Goal: Task Accomplishment & Management: Complete application form

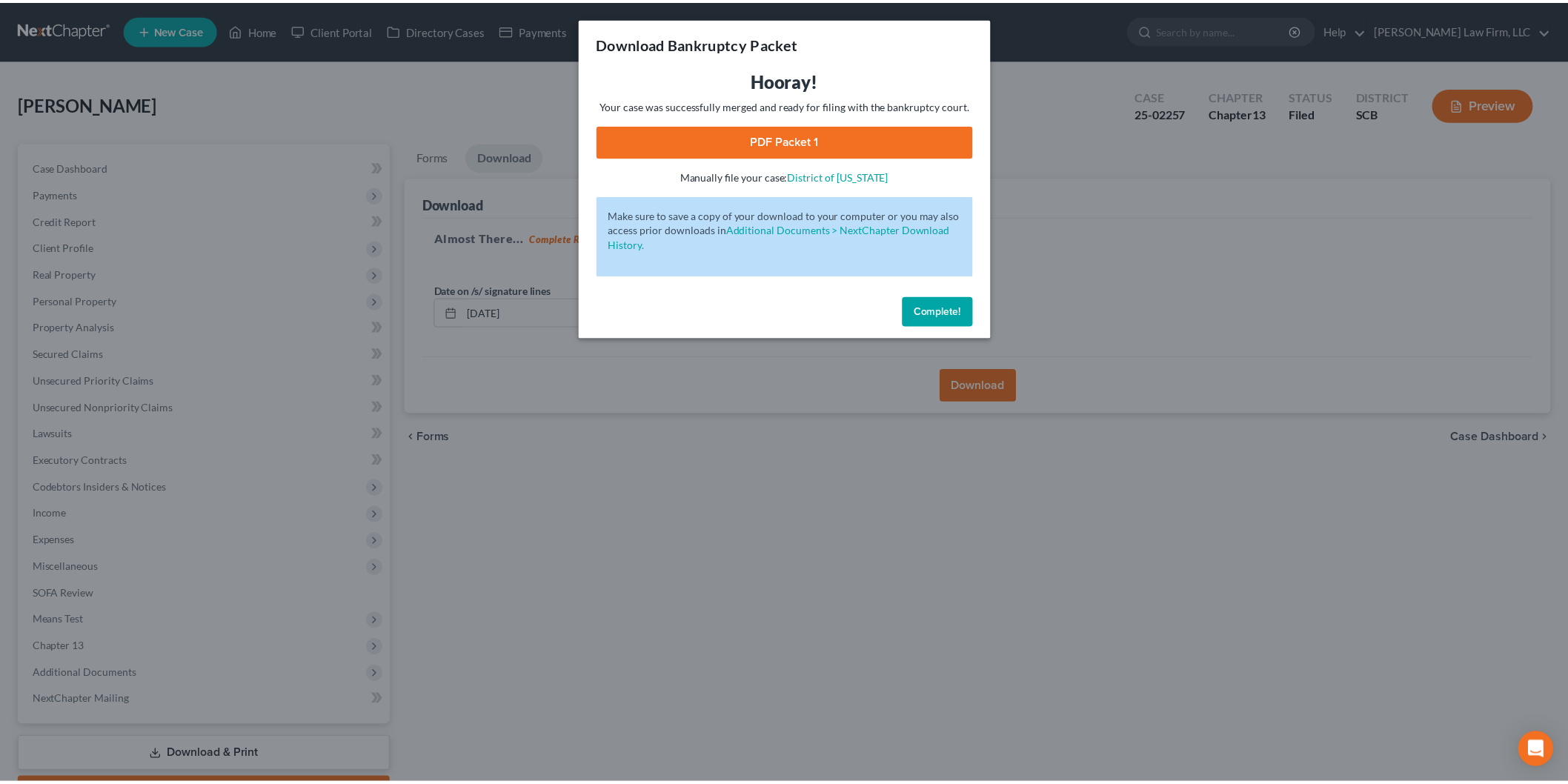
scroll to position [82, 0]
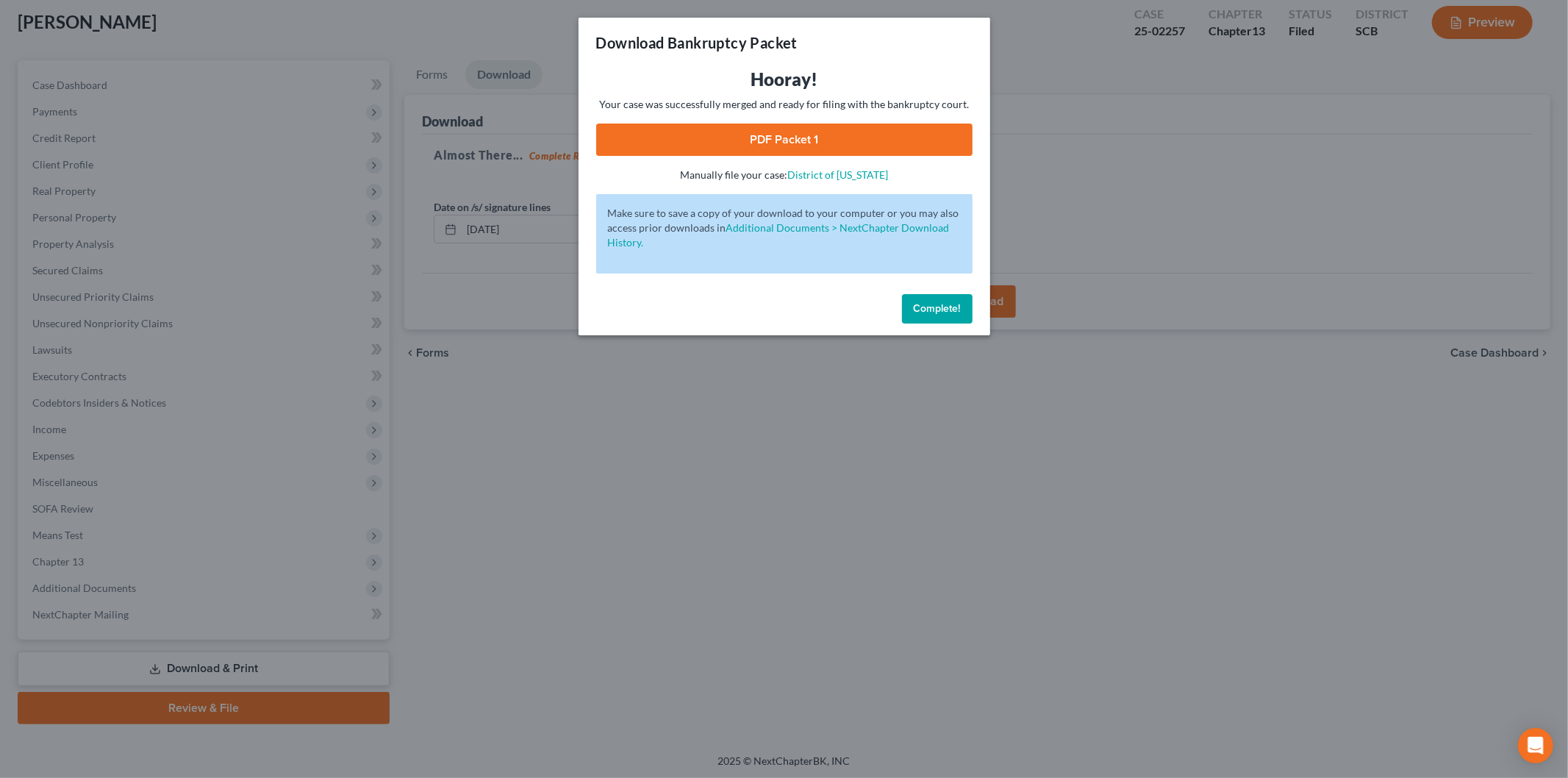
click at [921, 309] on span "Complete!" at bounding box center [937, 308] width 47 height 13
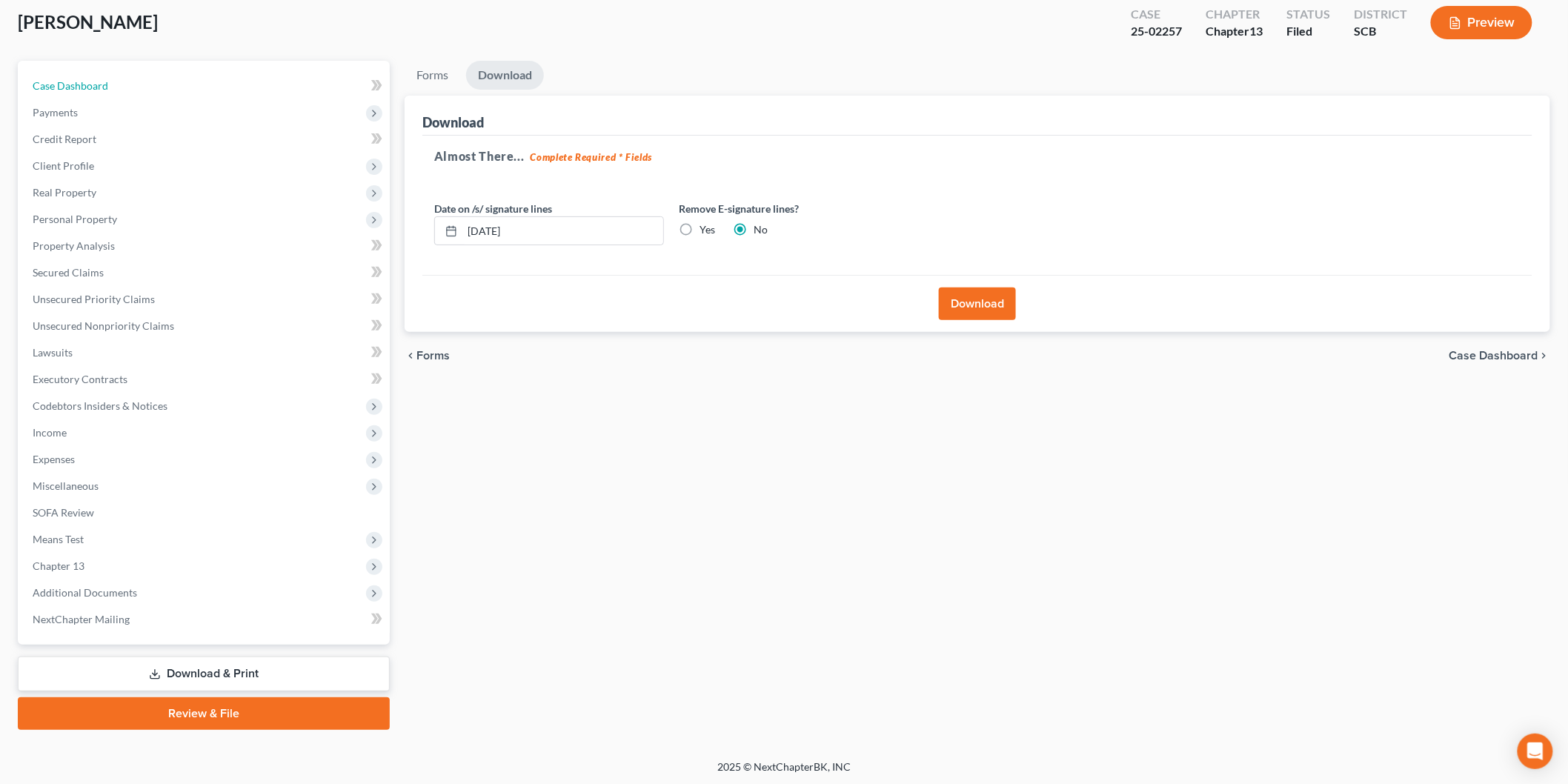
click at [127, 97] on link "Case Dashboard" at bounding box center [205, 86] width 369 height 27
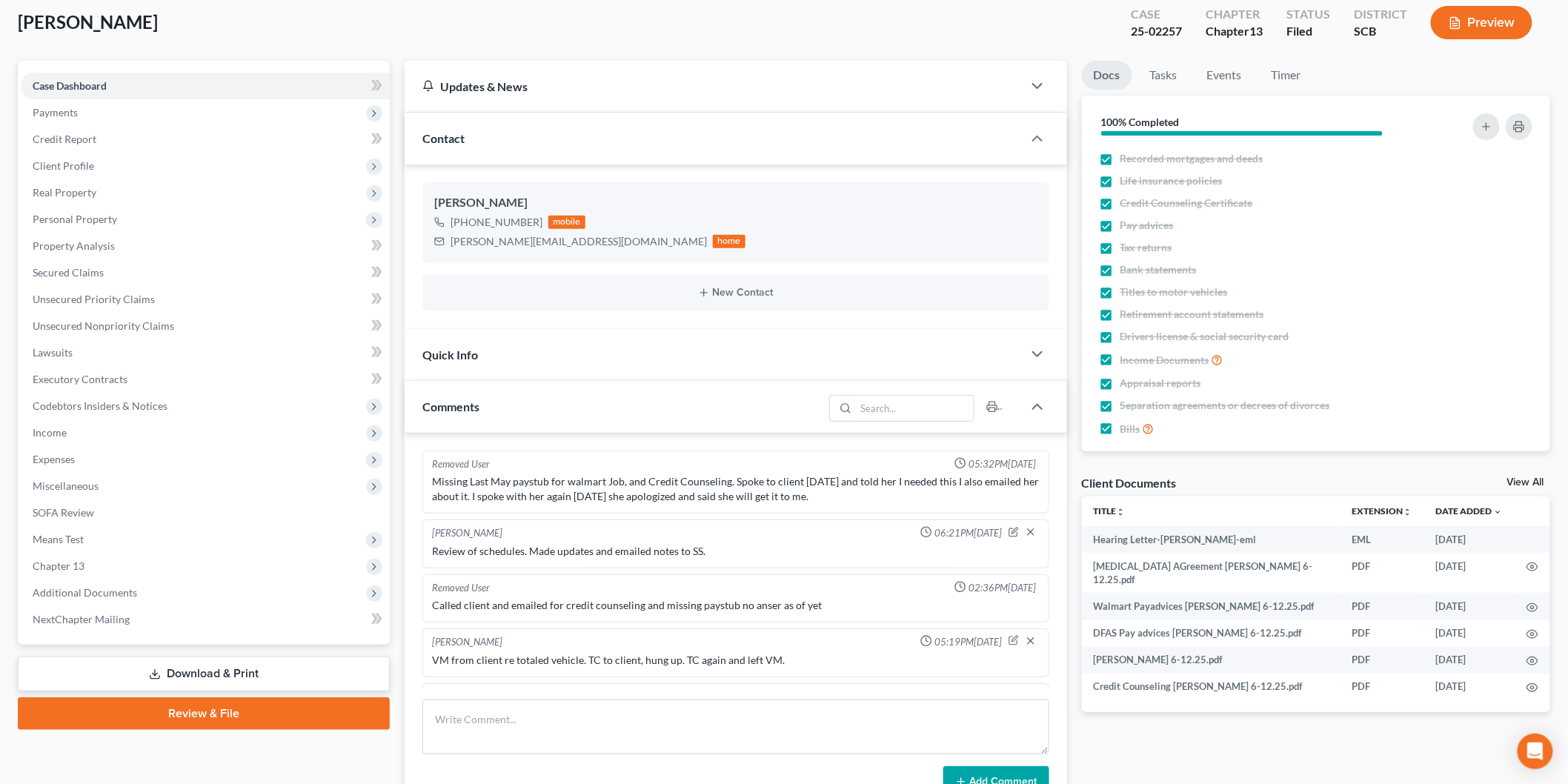
scroll to position [320, 0]
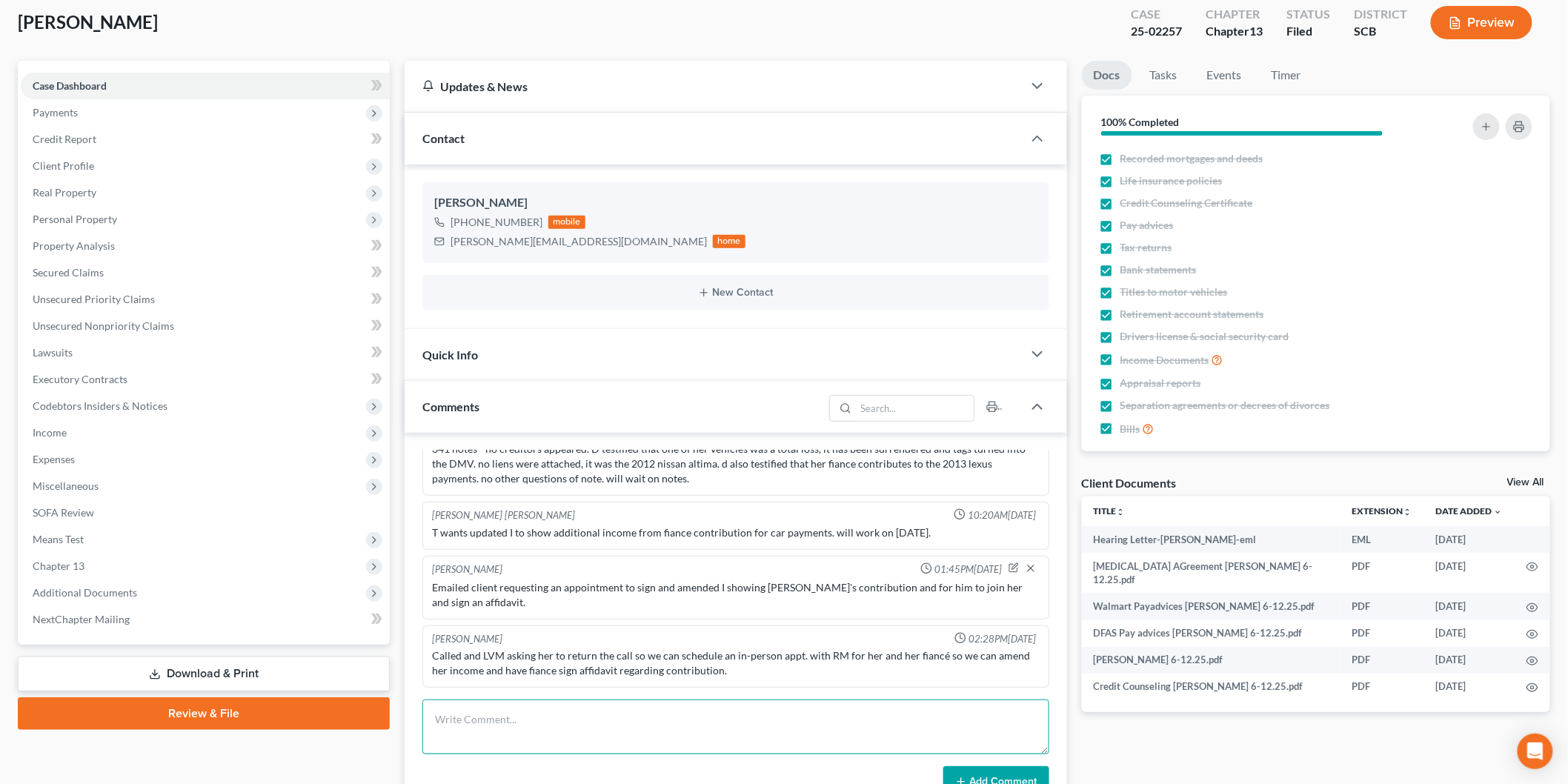
drag, startPoint x: 522, startPoint y: 716, endPoint x: 528, endPoint y: 706, distance: 11.7
click at [522, 715] on textarea at bounding box center [736, 727] width 627 height 55
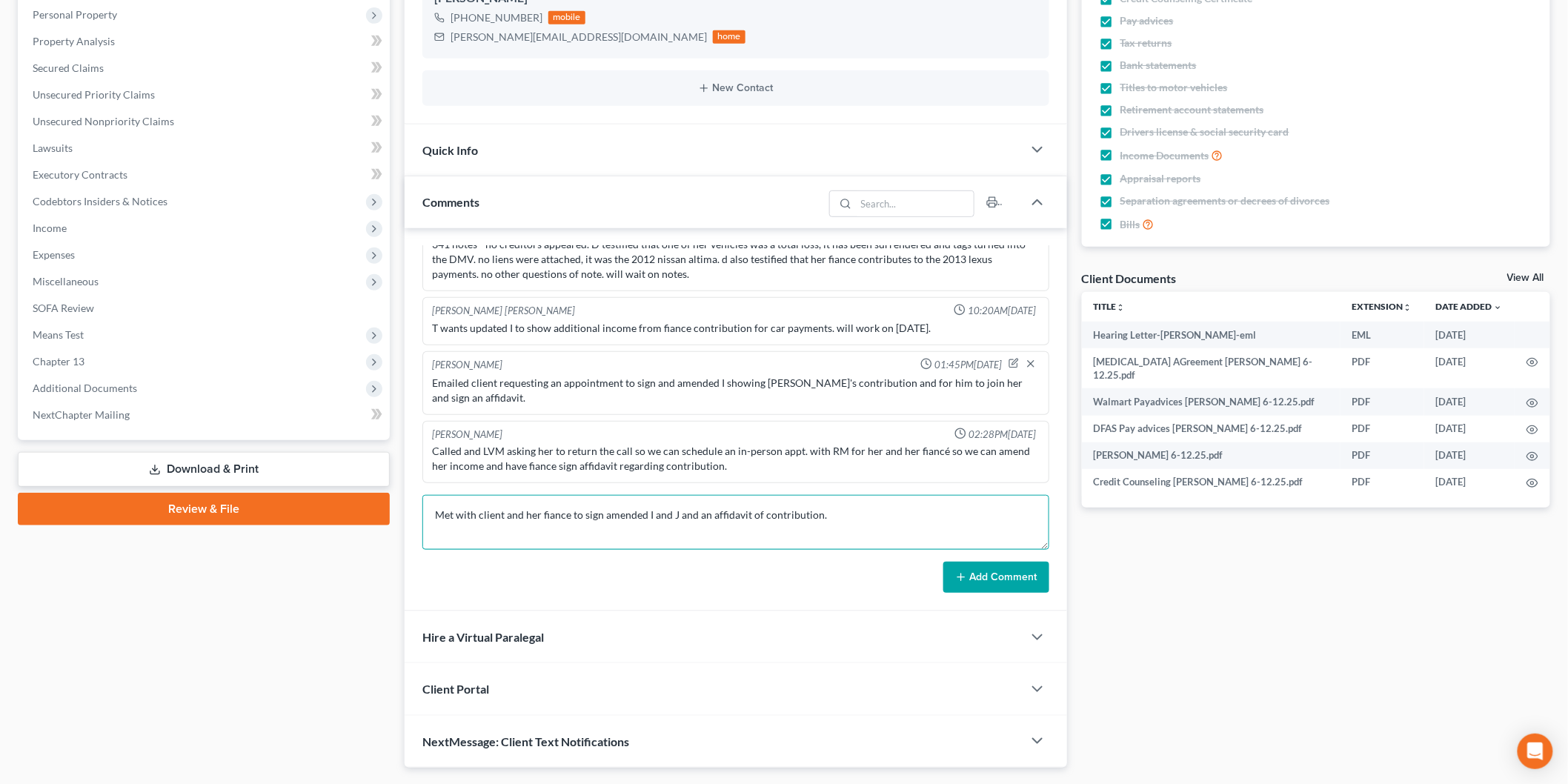
scroll to position [326, 0]
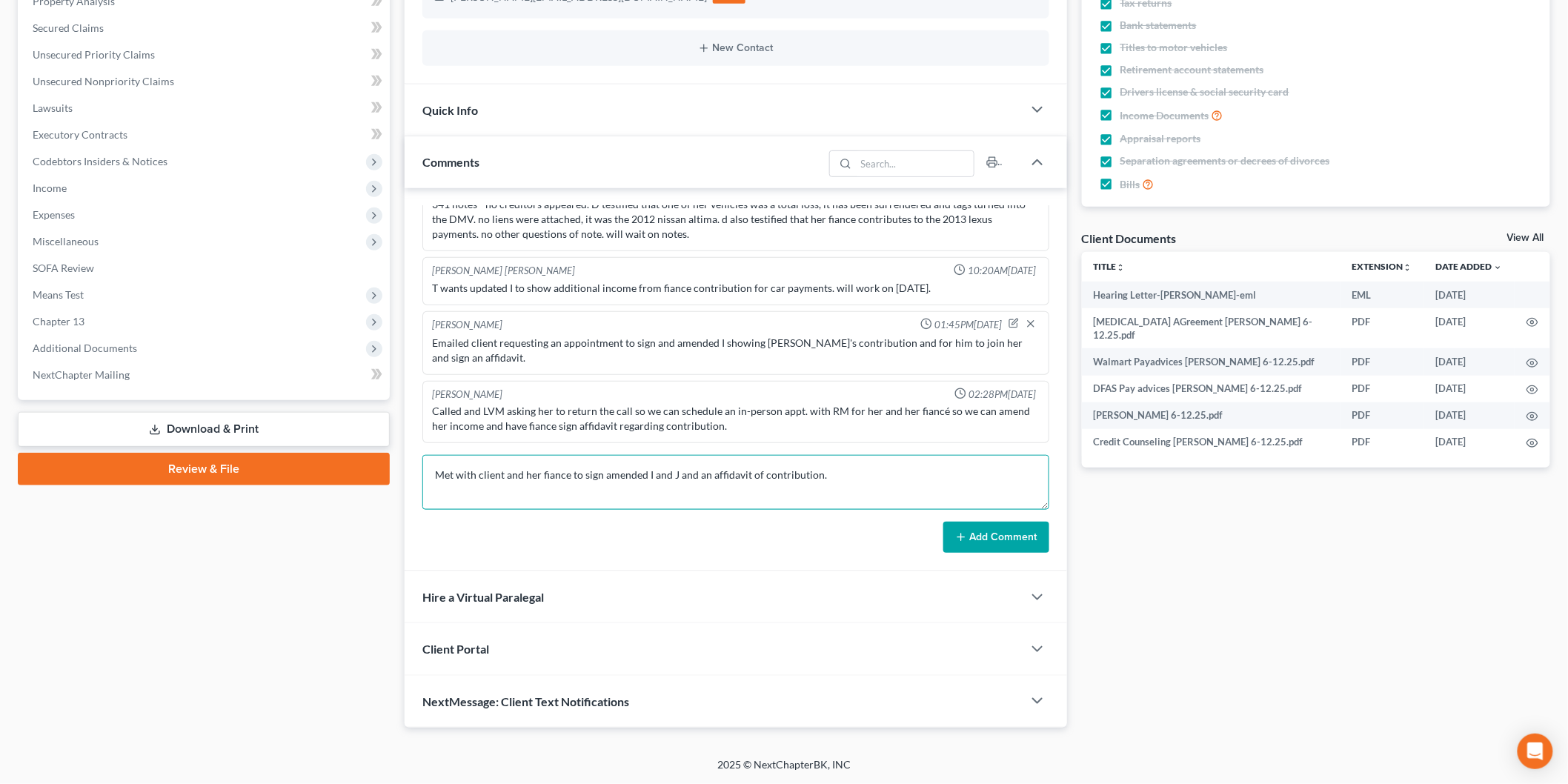
type textarea "Met with client and her fiance to sign amended I and J and an affidavit of cont…"
click at [1006, 533] on button "Add Comment" at bounding box center [996, 537] width 106 height 31
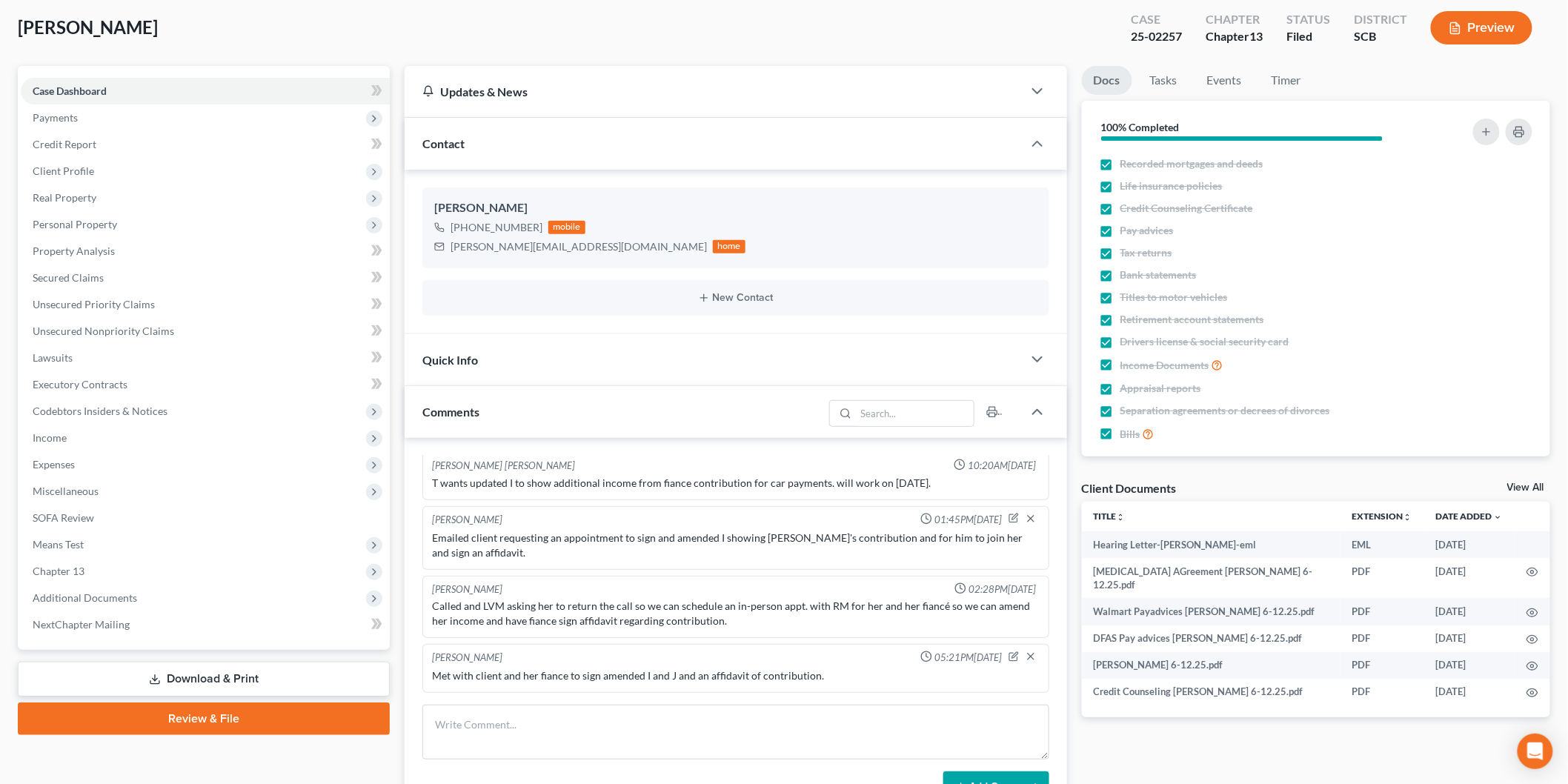
scroll to position [0, 0]
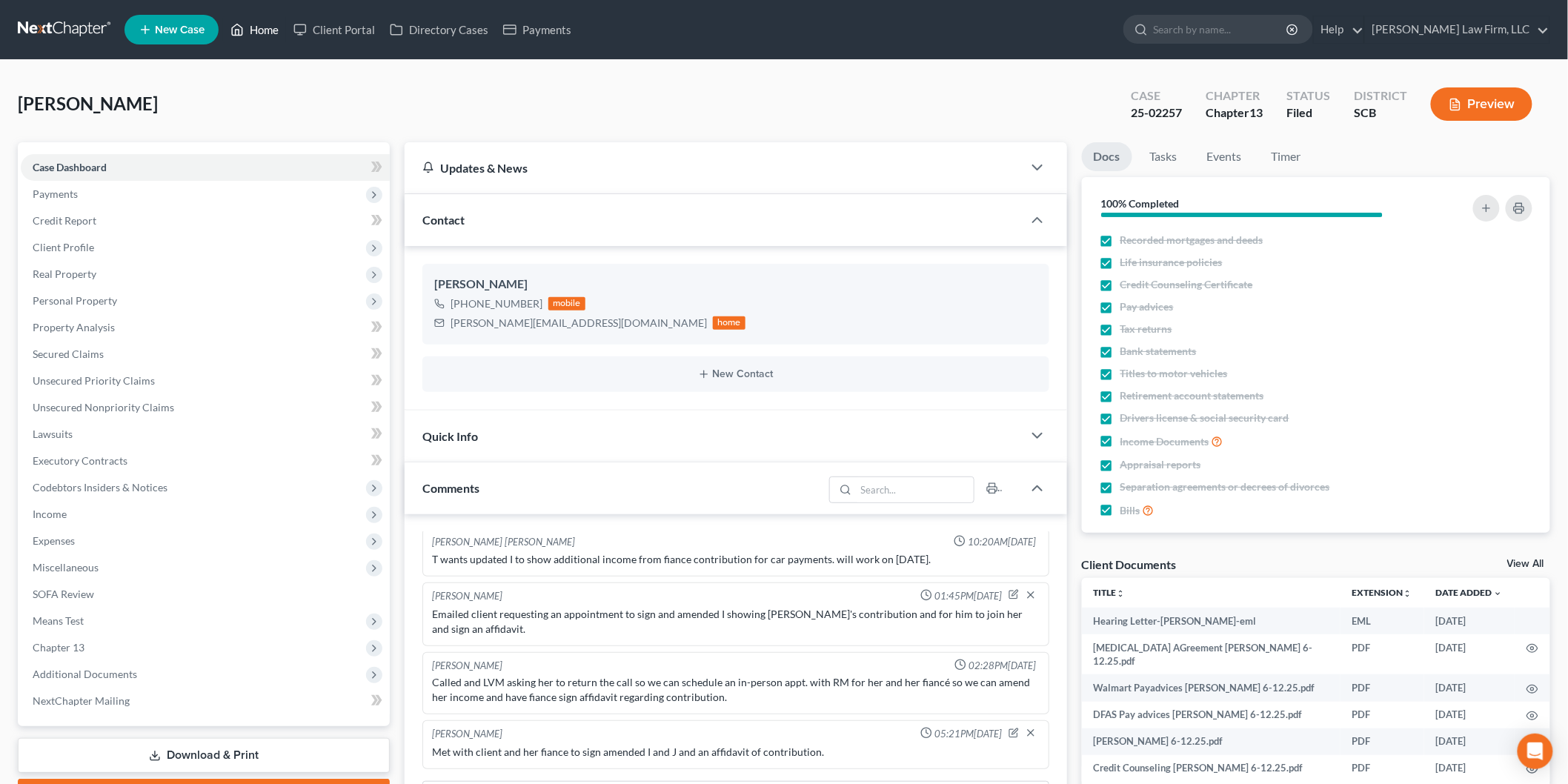
click at [267, 27] on link "Home" at bounding box center [254, 30] width 63 height 27
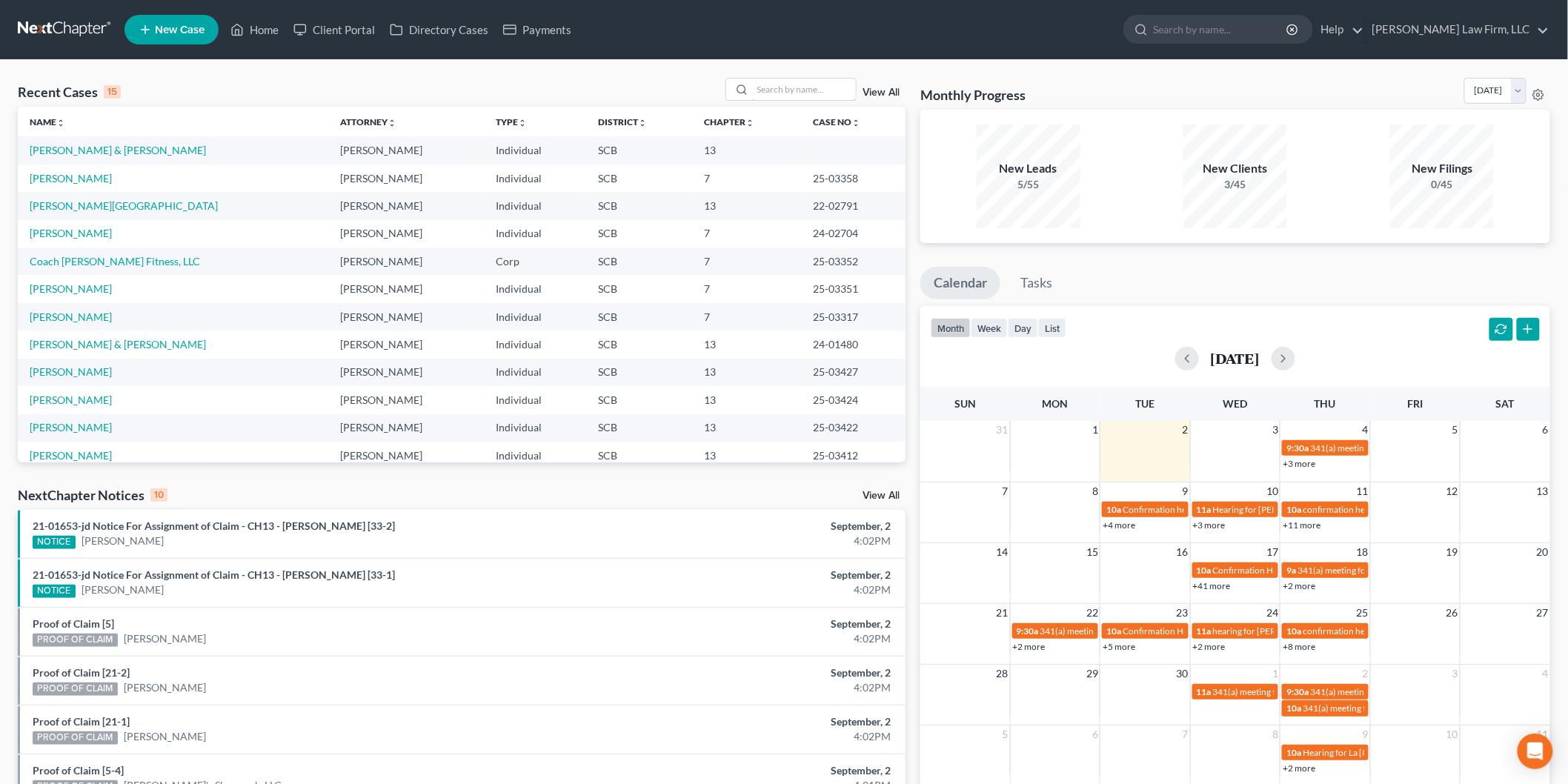
click at [795, 95] on input "search" at bounding box center [804, 89] width 104 height 22
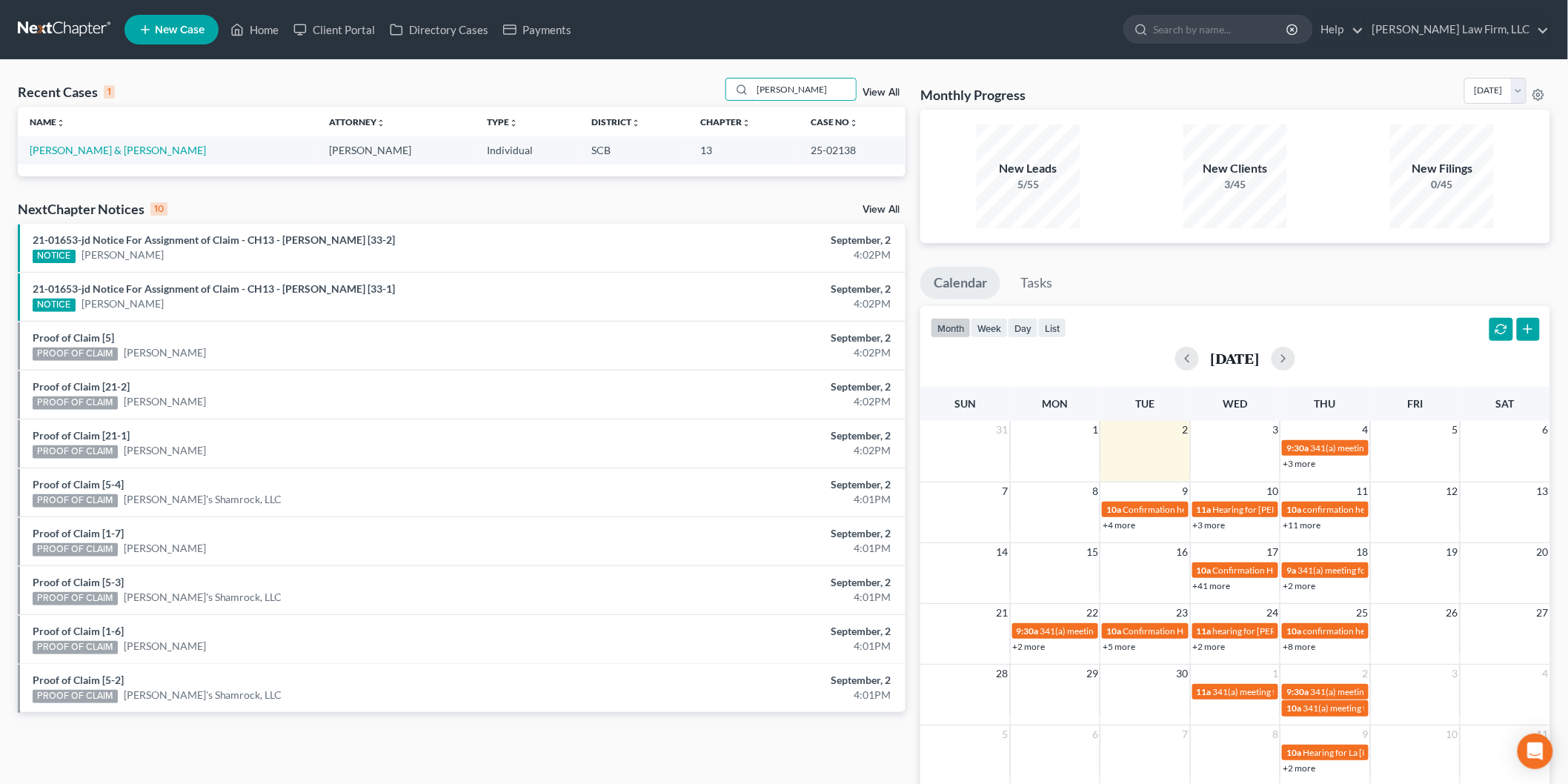
type input "[PERSON_NAME]"
click at [99, 147] on link "[PERSON_NAME] & [PERSON_NAME]" at bounding box center [117, 150] width 176 height 13
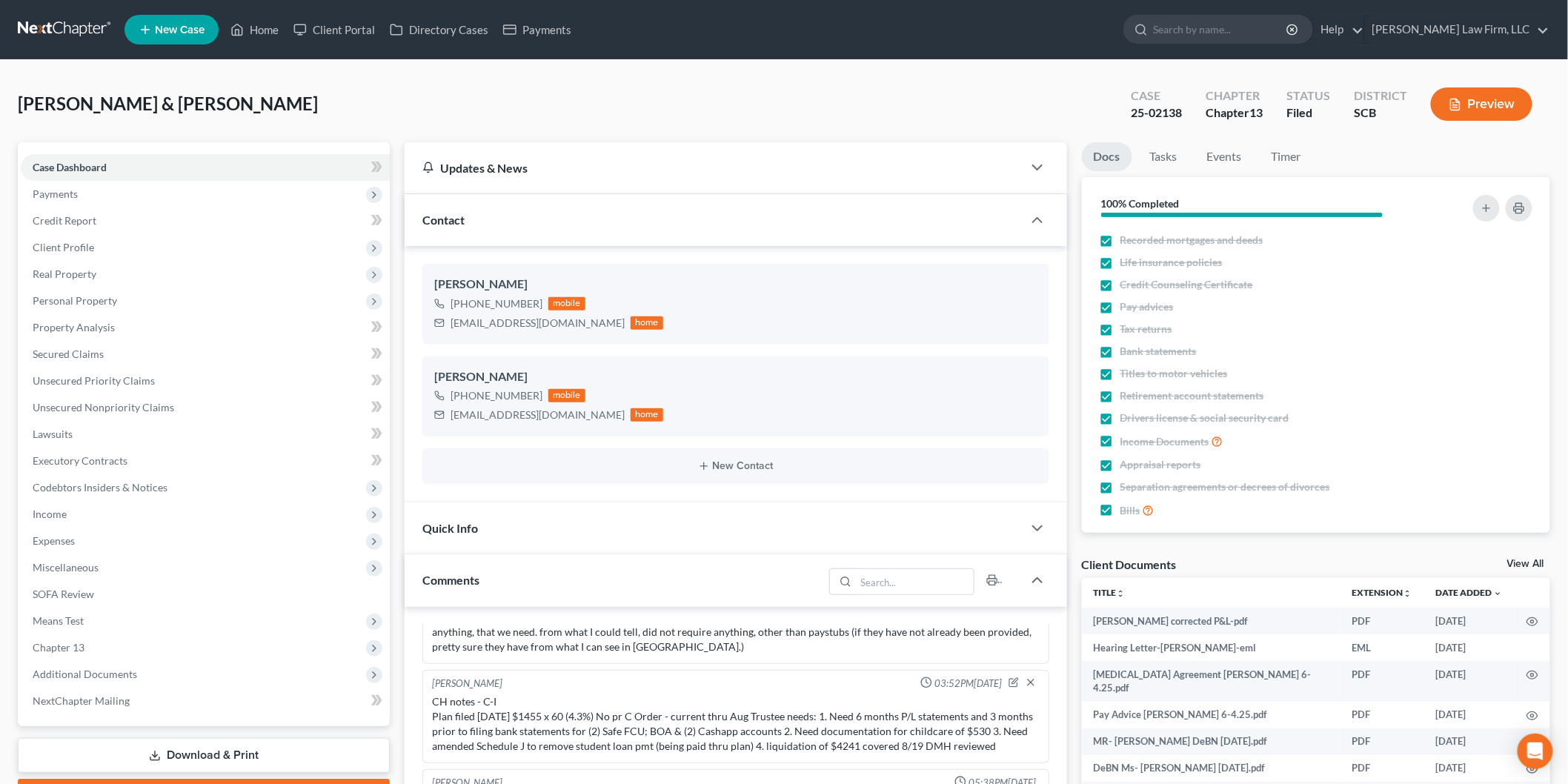
click at [1480, 90] on button "Preview" at bounding box center [1481, 104] width 102 height 33
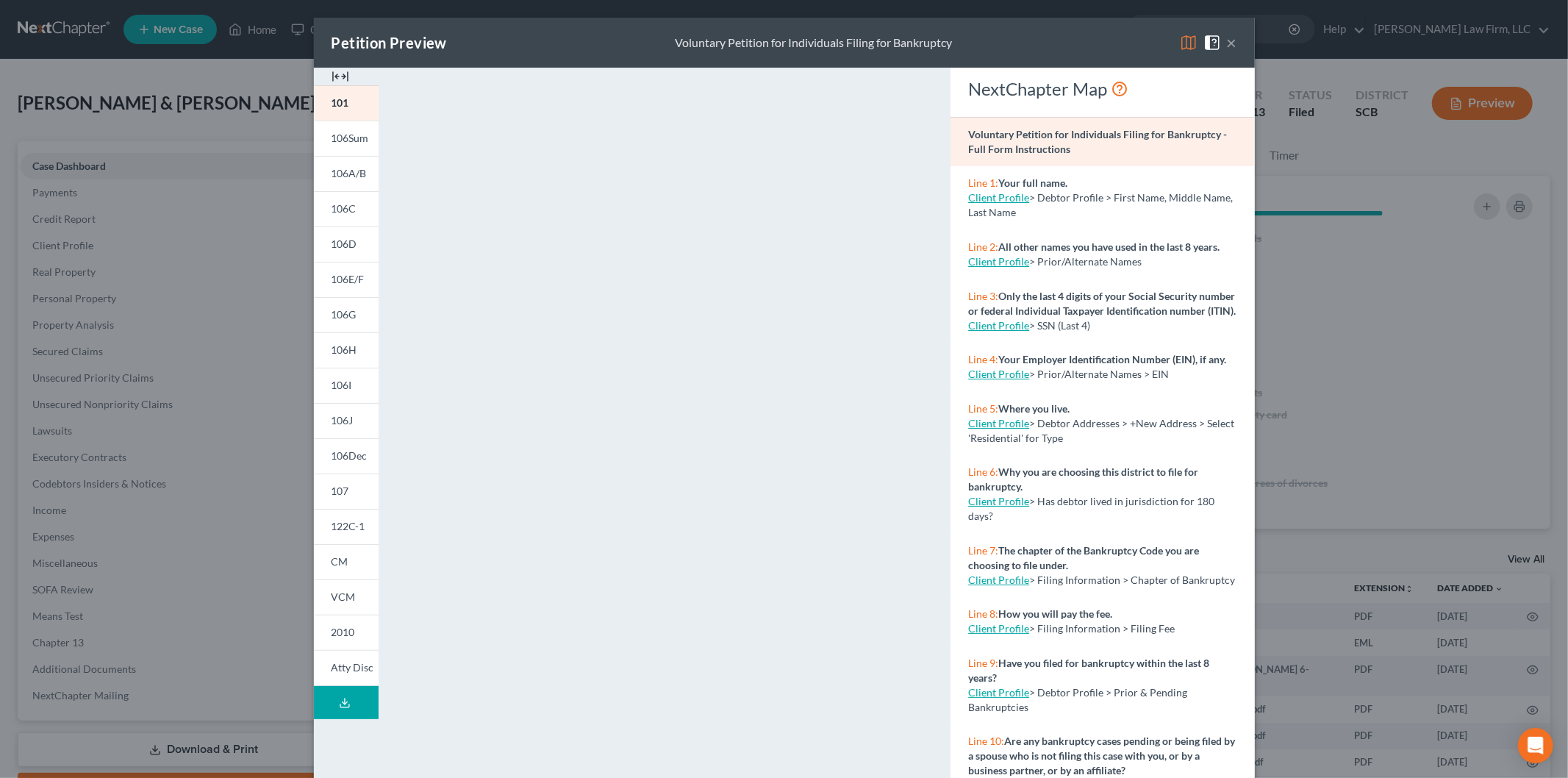
click at [338, 410] on link "106J" at bounding box center [346, 421] width 65 height 35
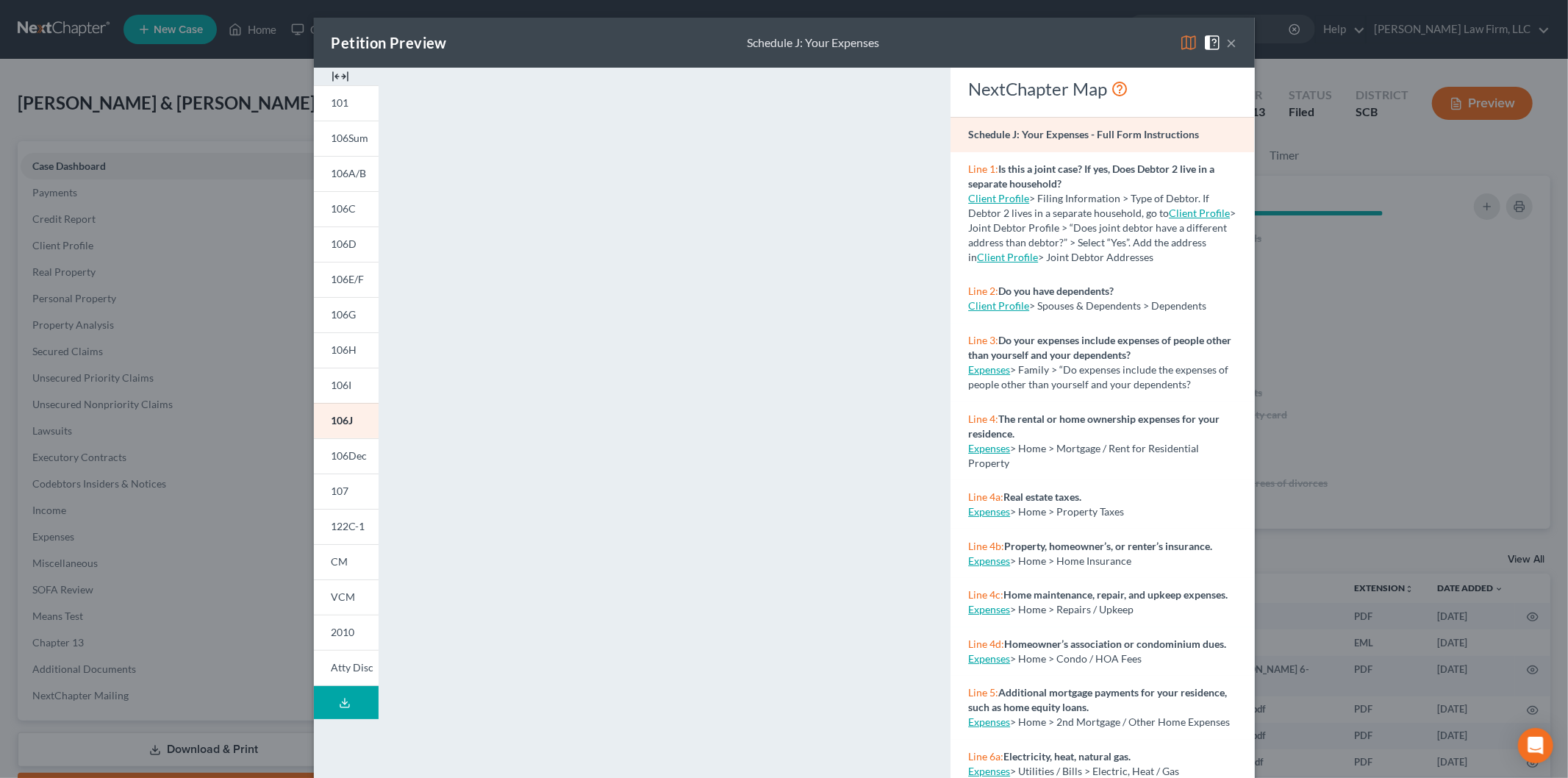
click at [335, 71] on img at bounding box center [340, 77] width 18 height 18
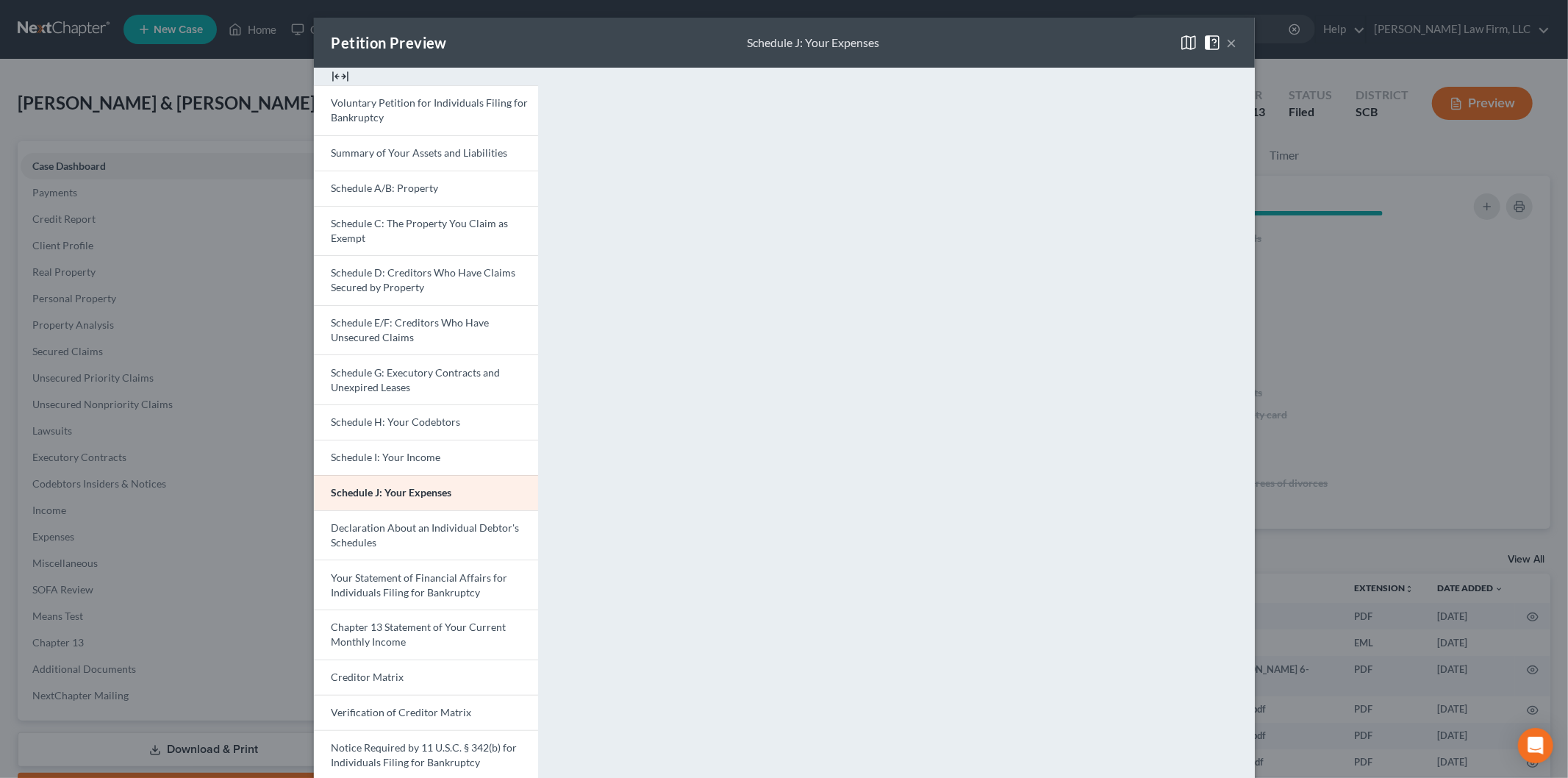
click at [1228, 39] on button "×" at bounding box center [1232, 43] width 10 height 18
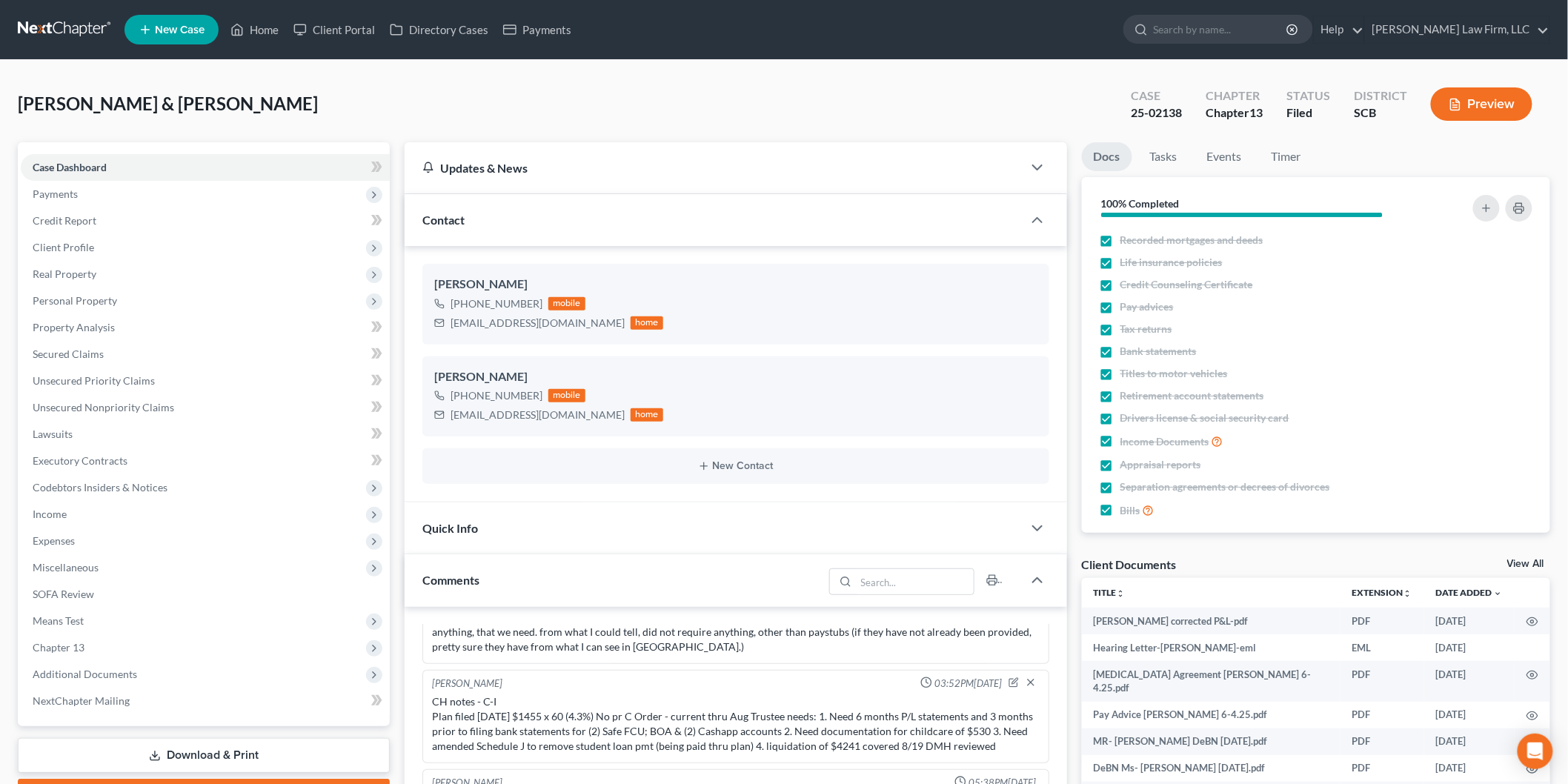
scroll to position [329, 0]
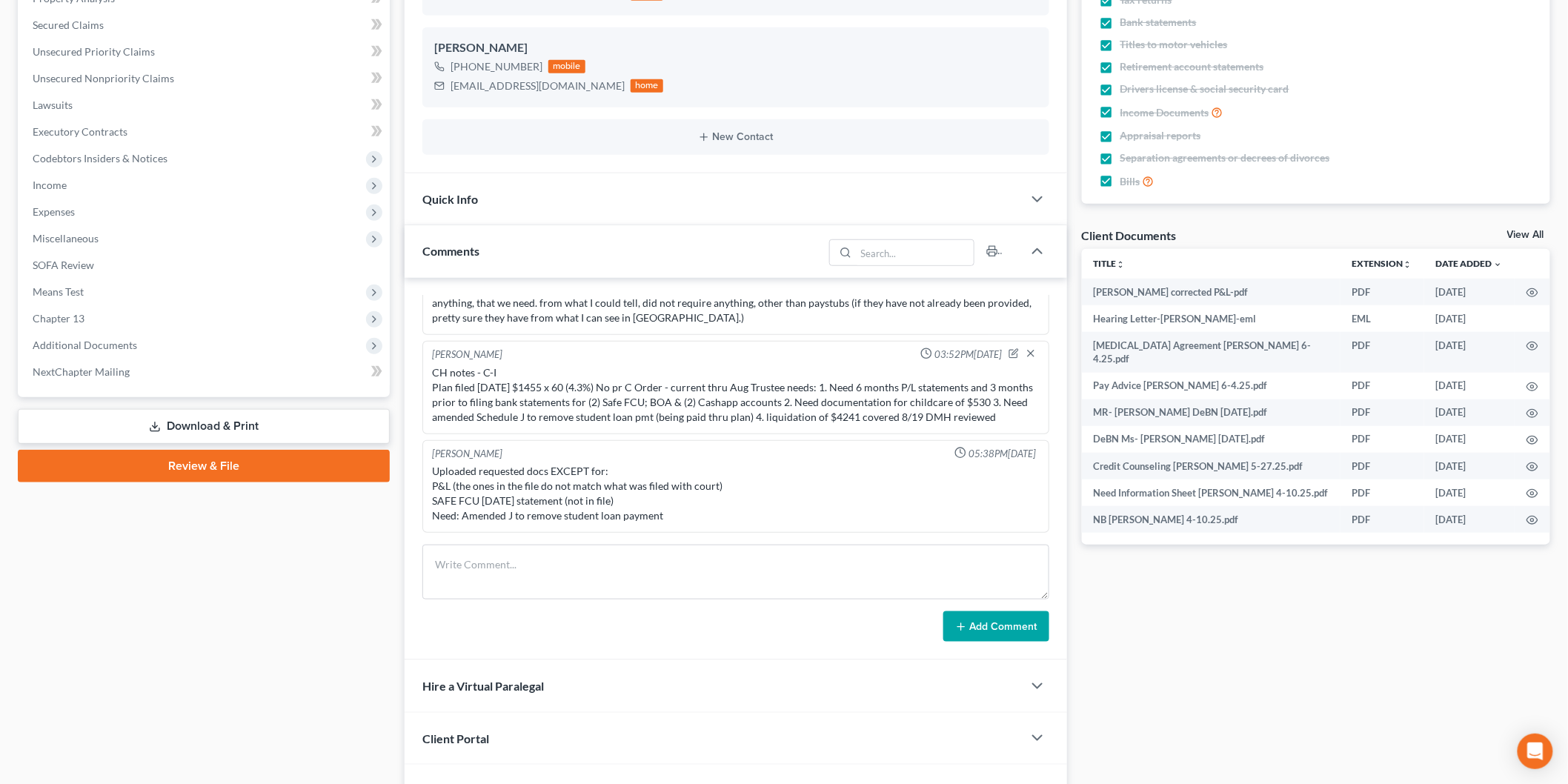
click at [91, 212] on span "Expenses" at bounding box center [205, 212] width 369 height 27
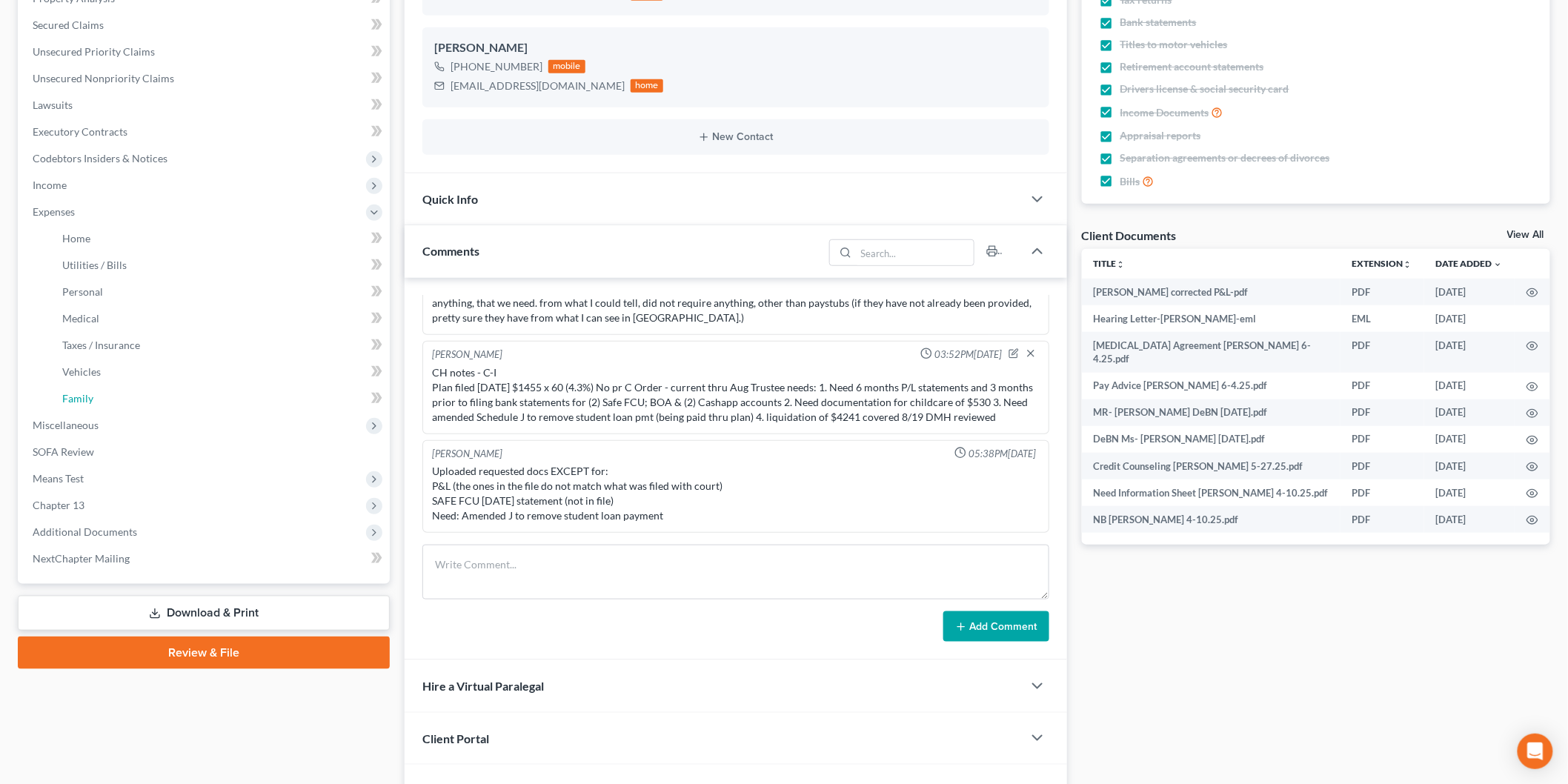
click at [129, 387] on link "Family" at bounding box center [220, 399] width 339 height 27
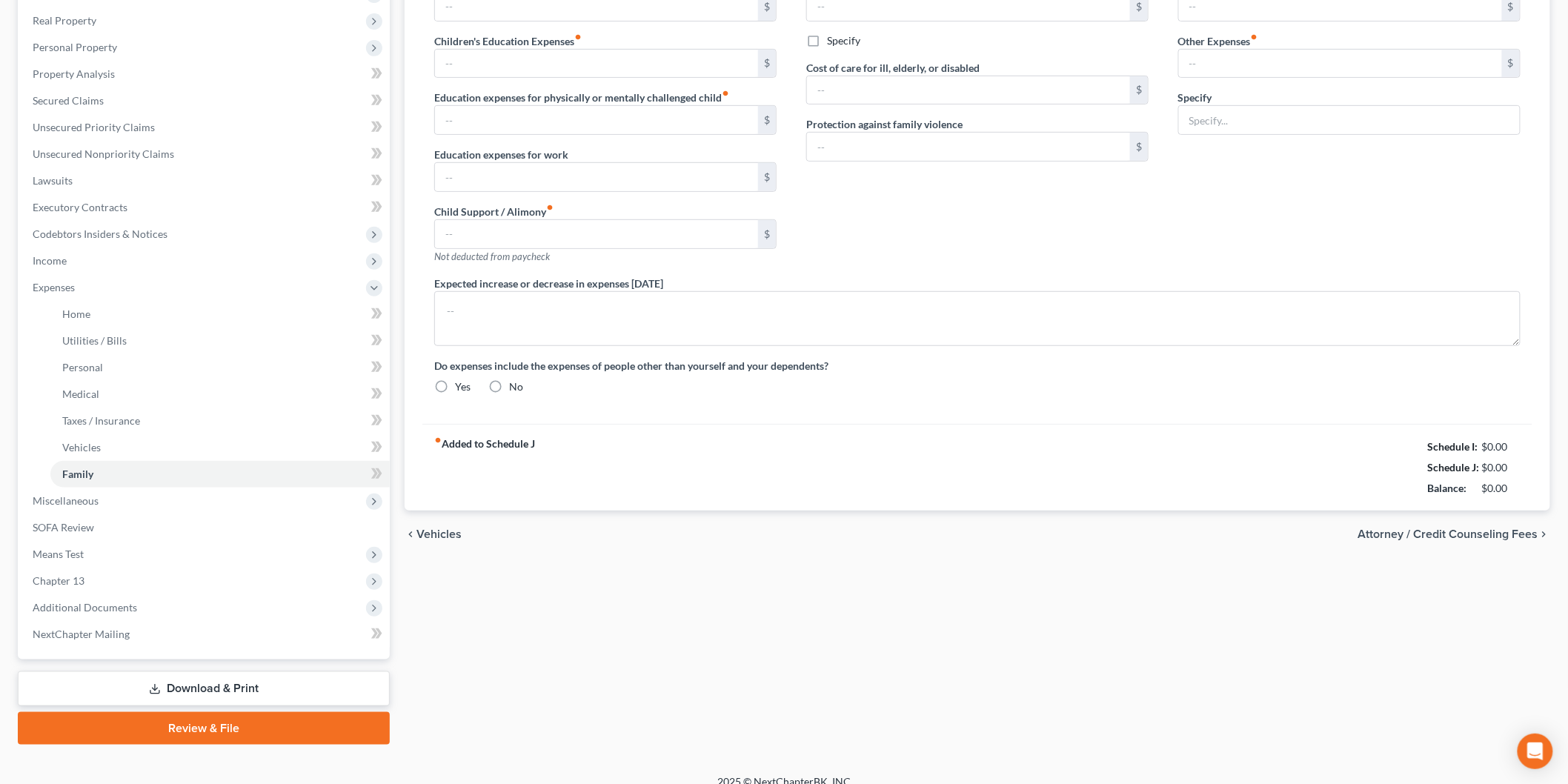
type input "530.00"
type input "0.00"
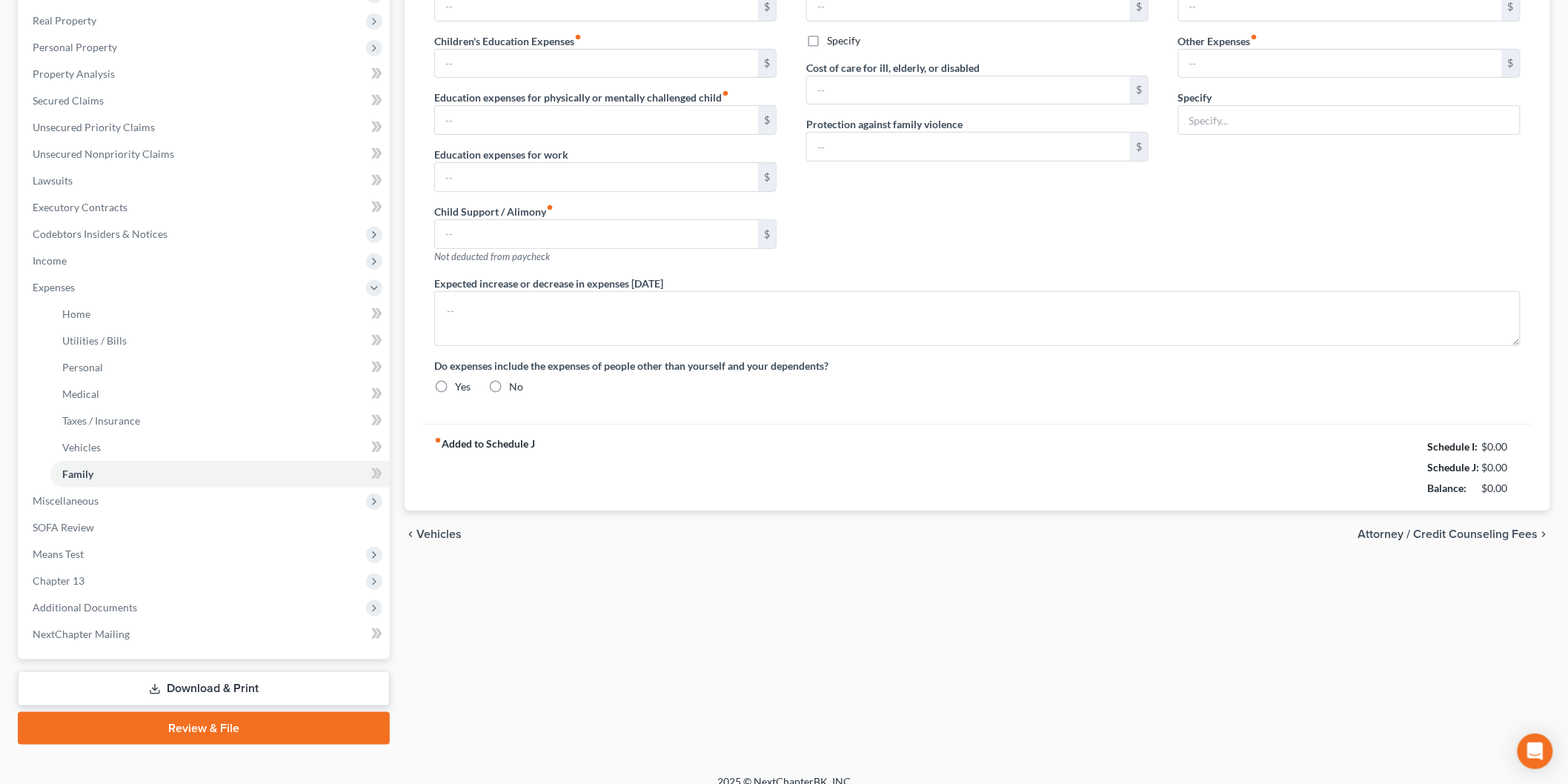
type input "0.00"
type input "1,016.50"
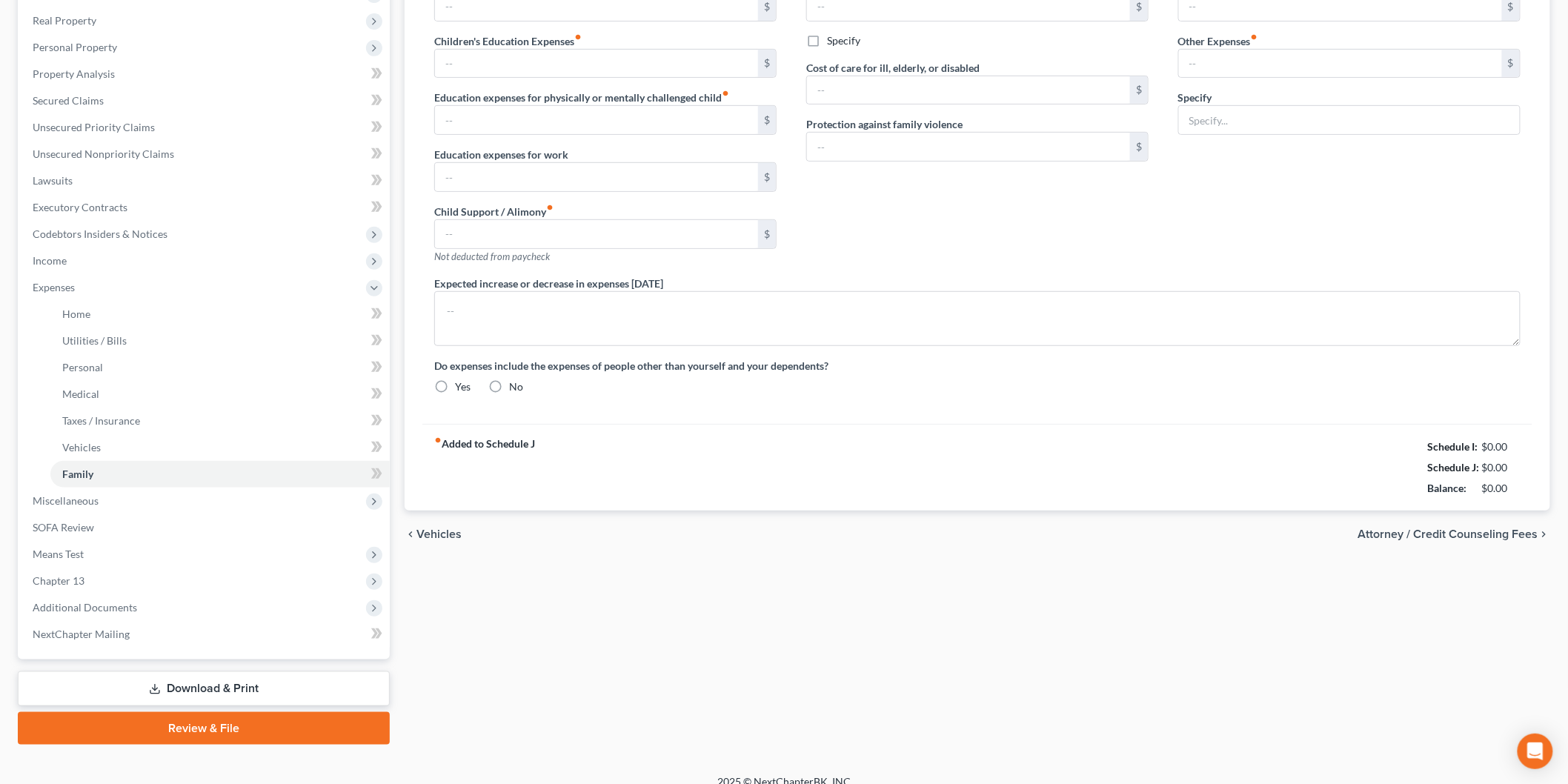
type input "Self-Withholding for Income Taxes"
type textarea "The debtors' budget is amended to add self-withholding for income tax liability…"
radio input "true"
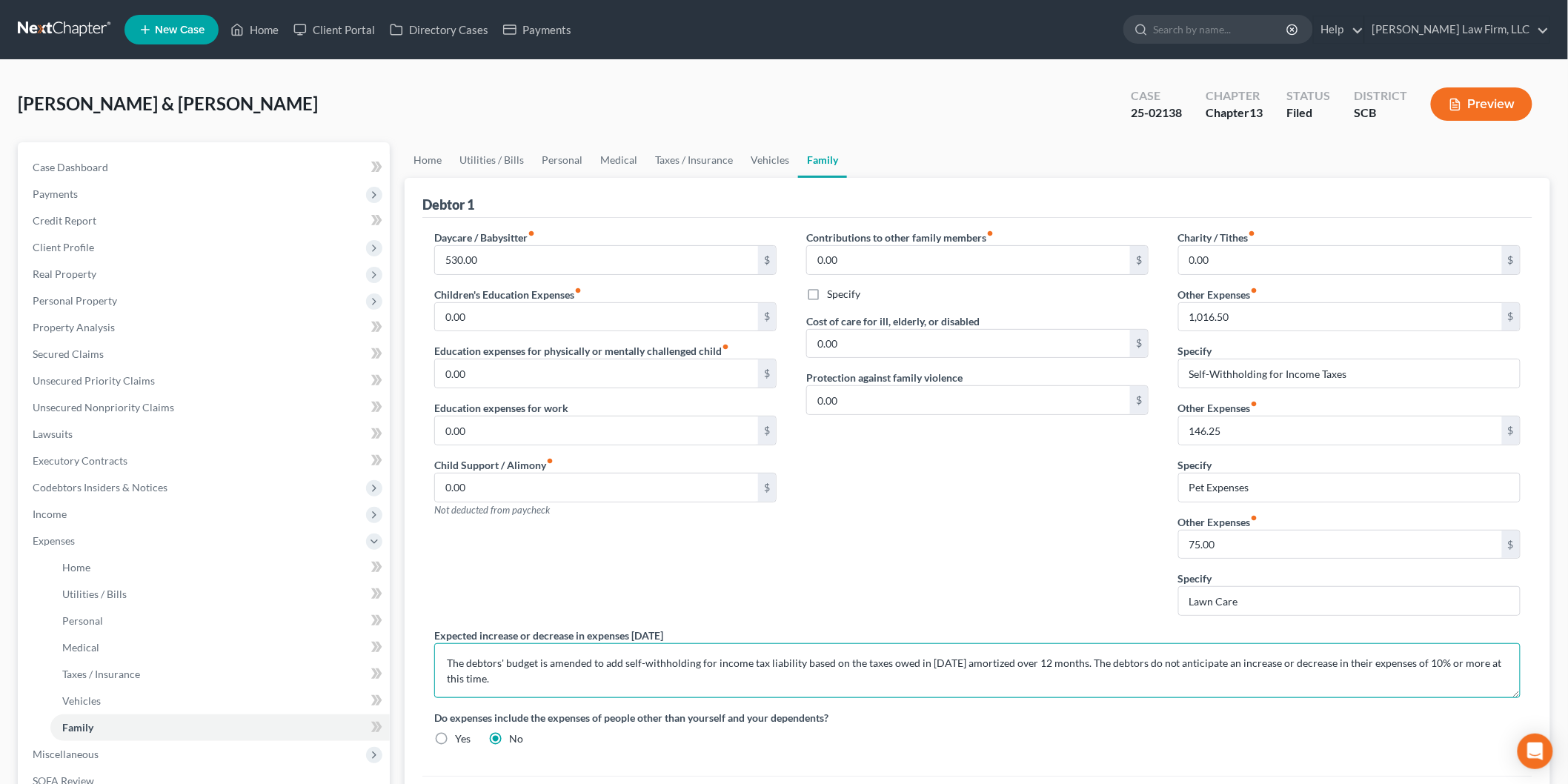
click at [1069, 661] on textarea "The debtors' budget is amended to add self-withholding for income tax liability…" at bounding box center [977, 670] width 1087 height 55
type textarea "The debtors' budget is amended to add self-withholding for income tax liability…"
click at [554, 151] on link "Personal" at bounding box center [562, 160] width 59 height 36
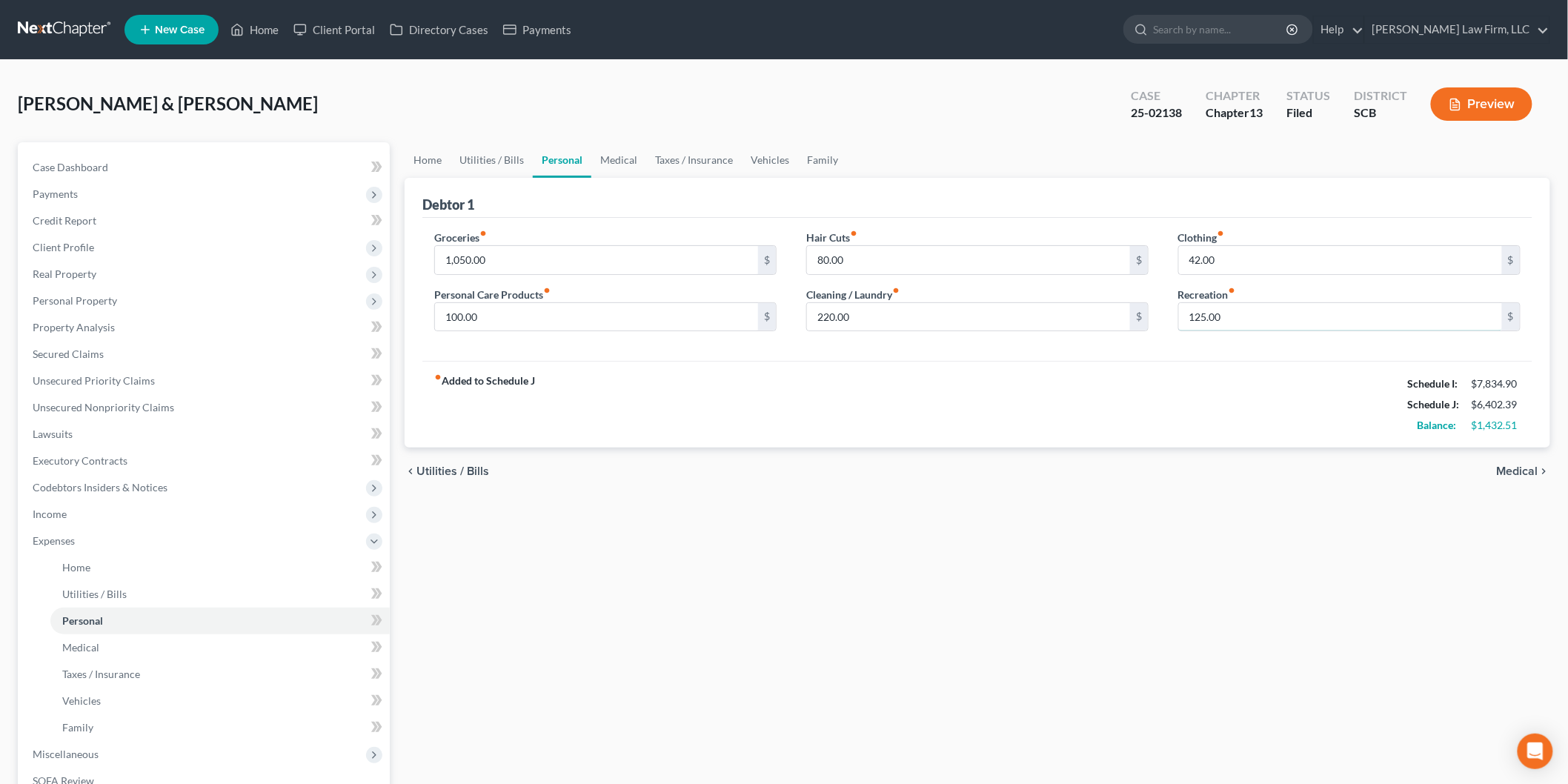
click at [1282, 314] on input "125.00" at bounding box center [1340, 317] width 323 height 28
type input "75"
click at [1168, 403] on div "fiber_manual_record Added to Schedule J Schedule I: $7,834.90 Schedule J: $6,35…" at bounding box center [977, 404] width 1110 height 87
click at [831, 154] on link "Family" at bounding box center [822, 160] width 49 height 36
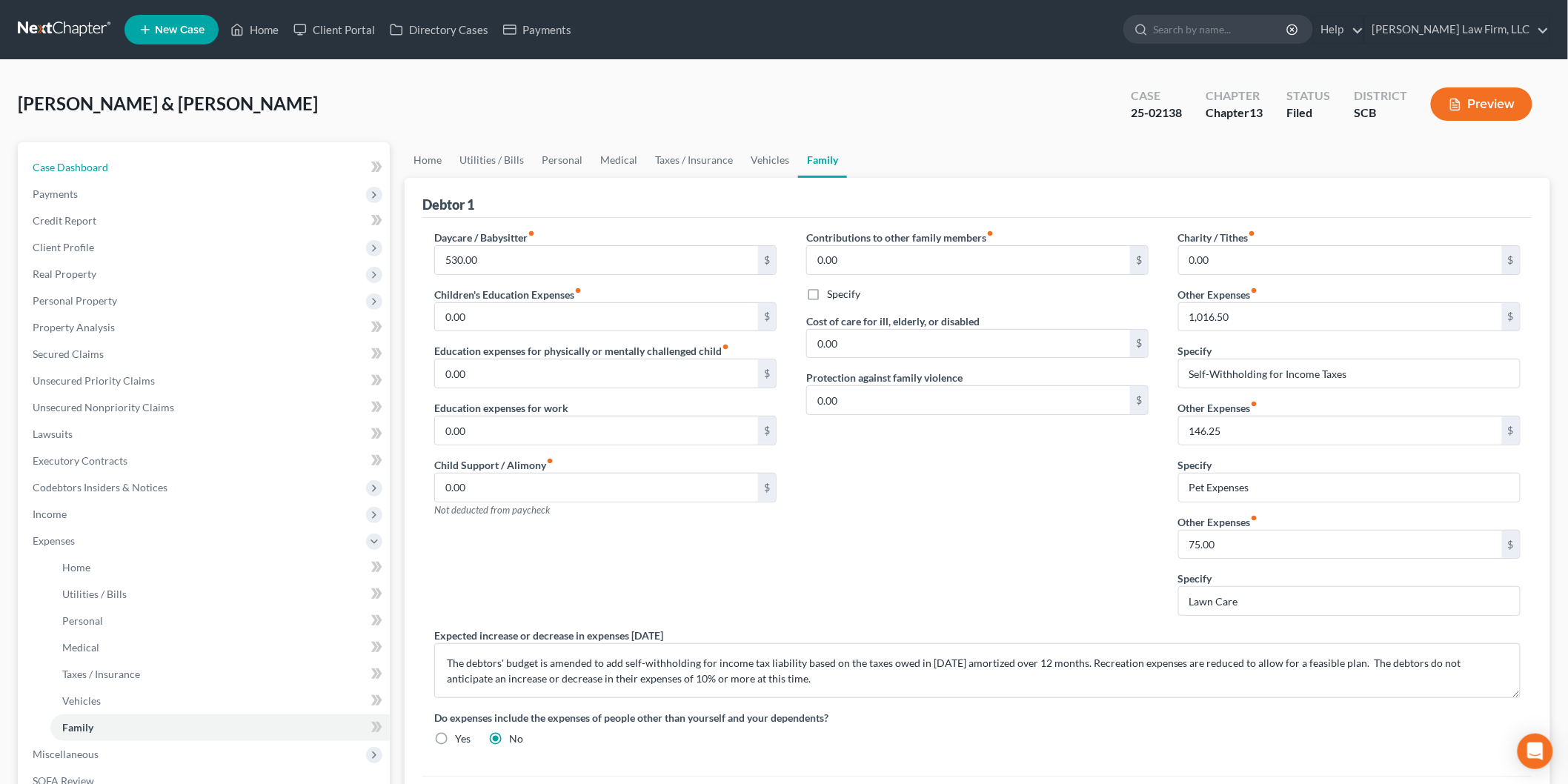
click at [180, 164] on link "Case Dashboard" at bounding box center [205, 168] width 369 height 27
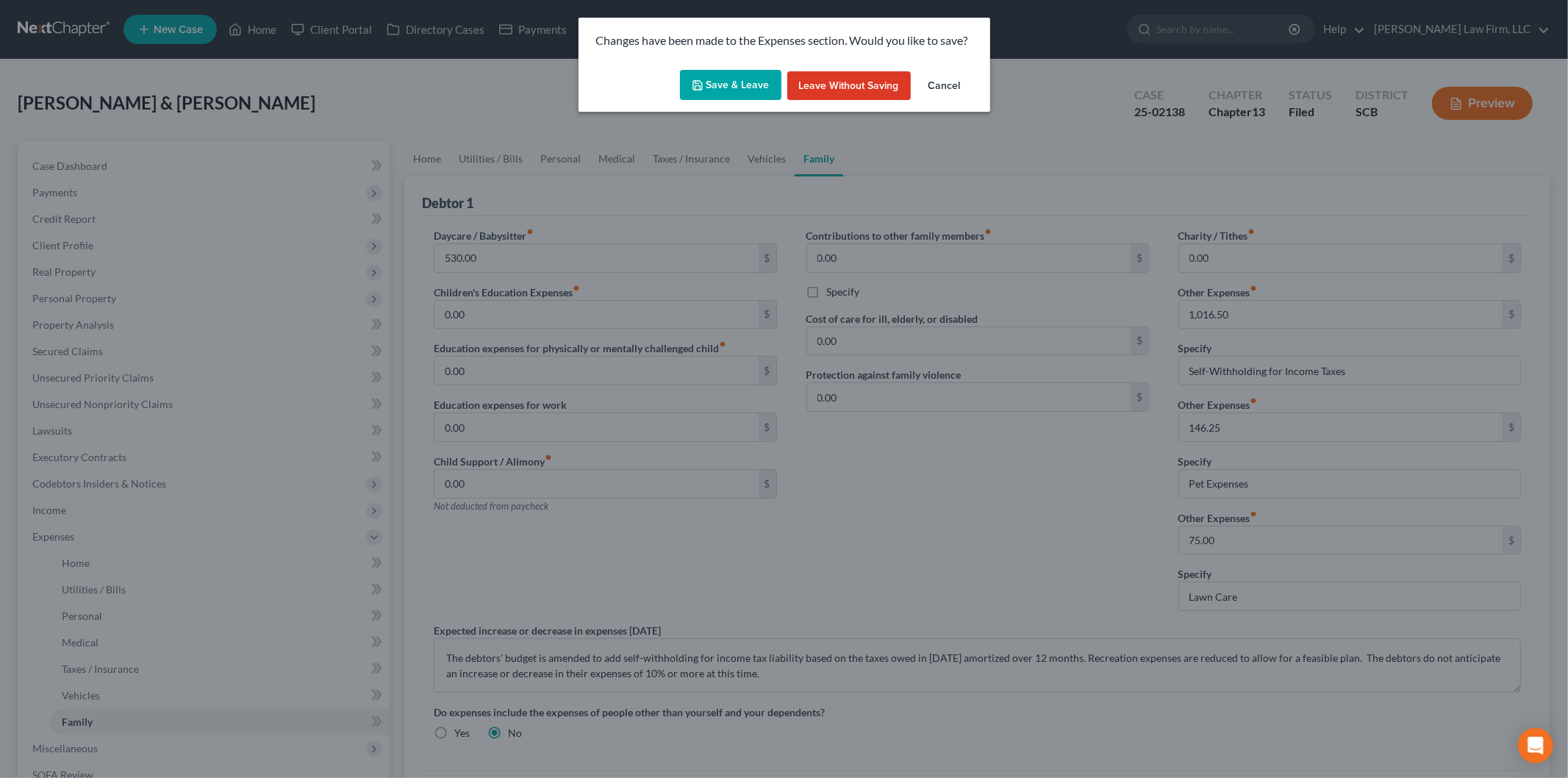
click at [721, 87] on button "Save & Leave" at bounding box center [731, 85] width 102 height 31
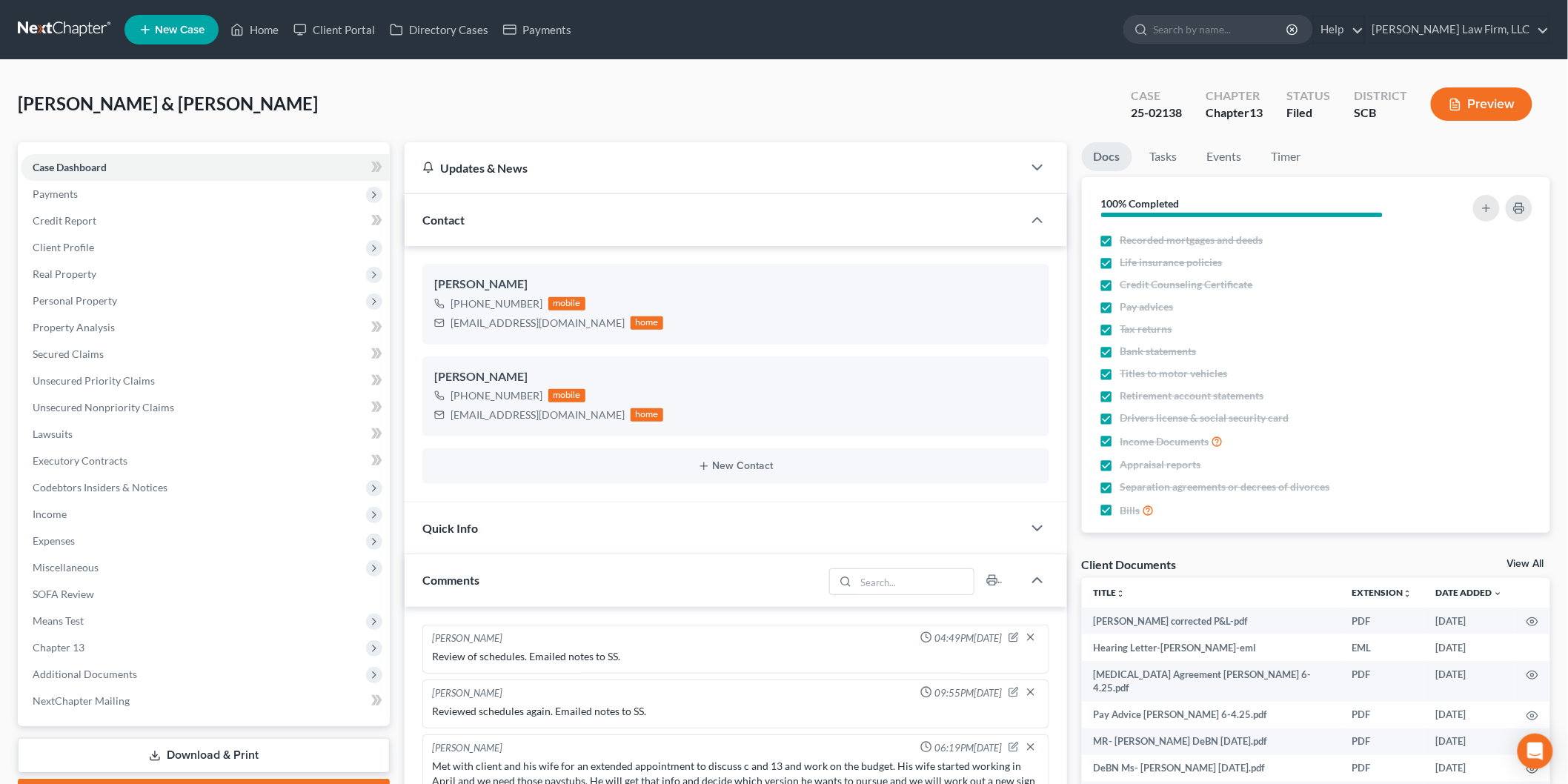
scroll to position [588, 0]
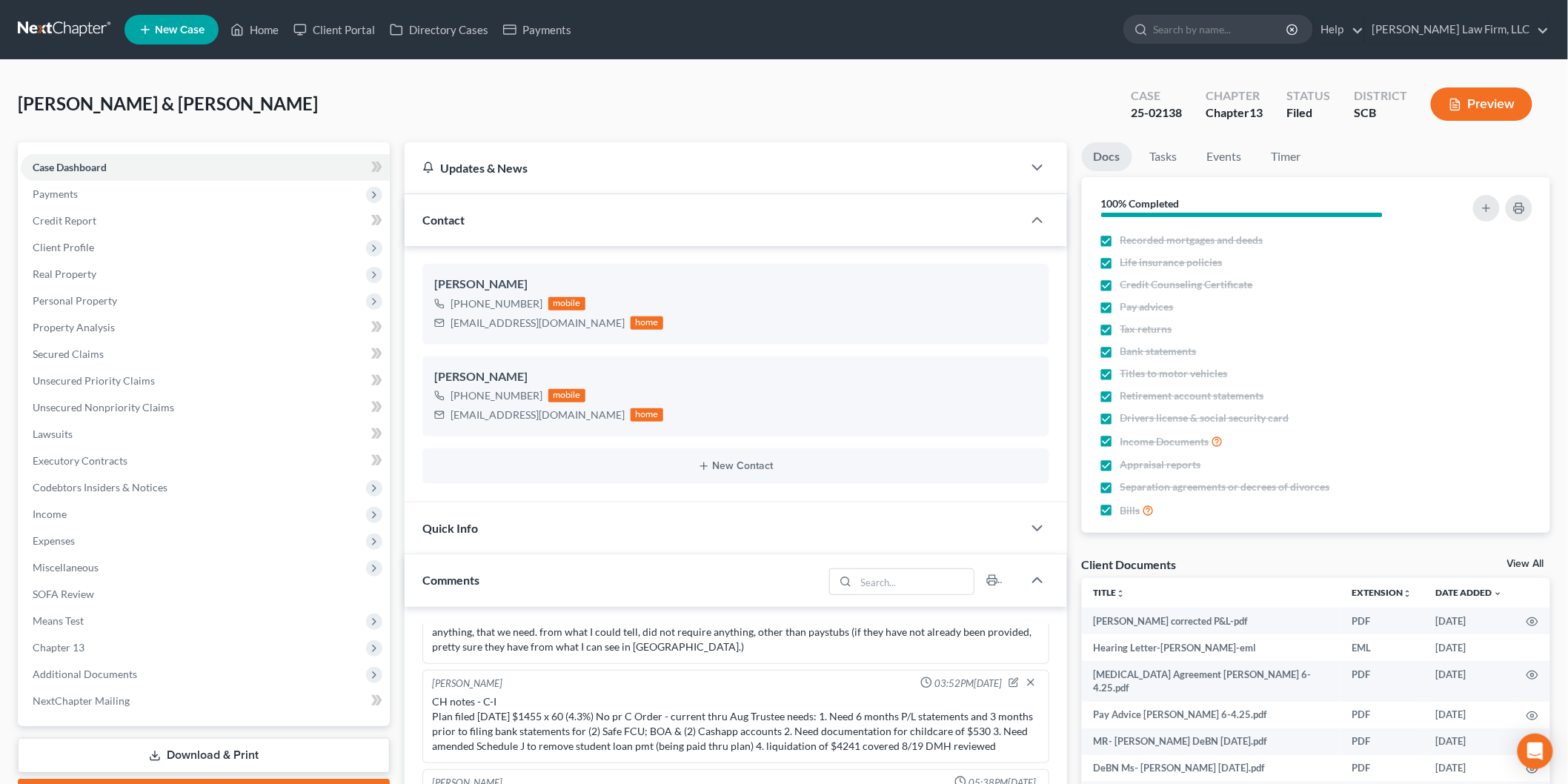
click at [149, 508] on span "Income" at bounding box center [205, 514] width 369 height 27
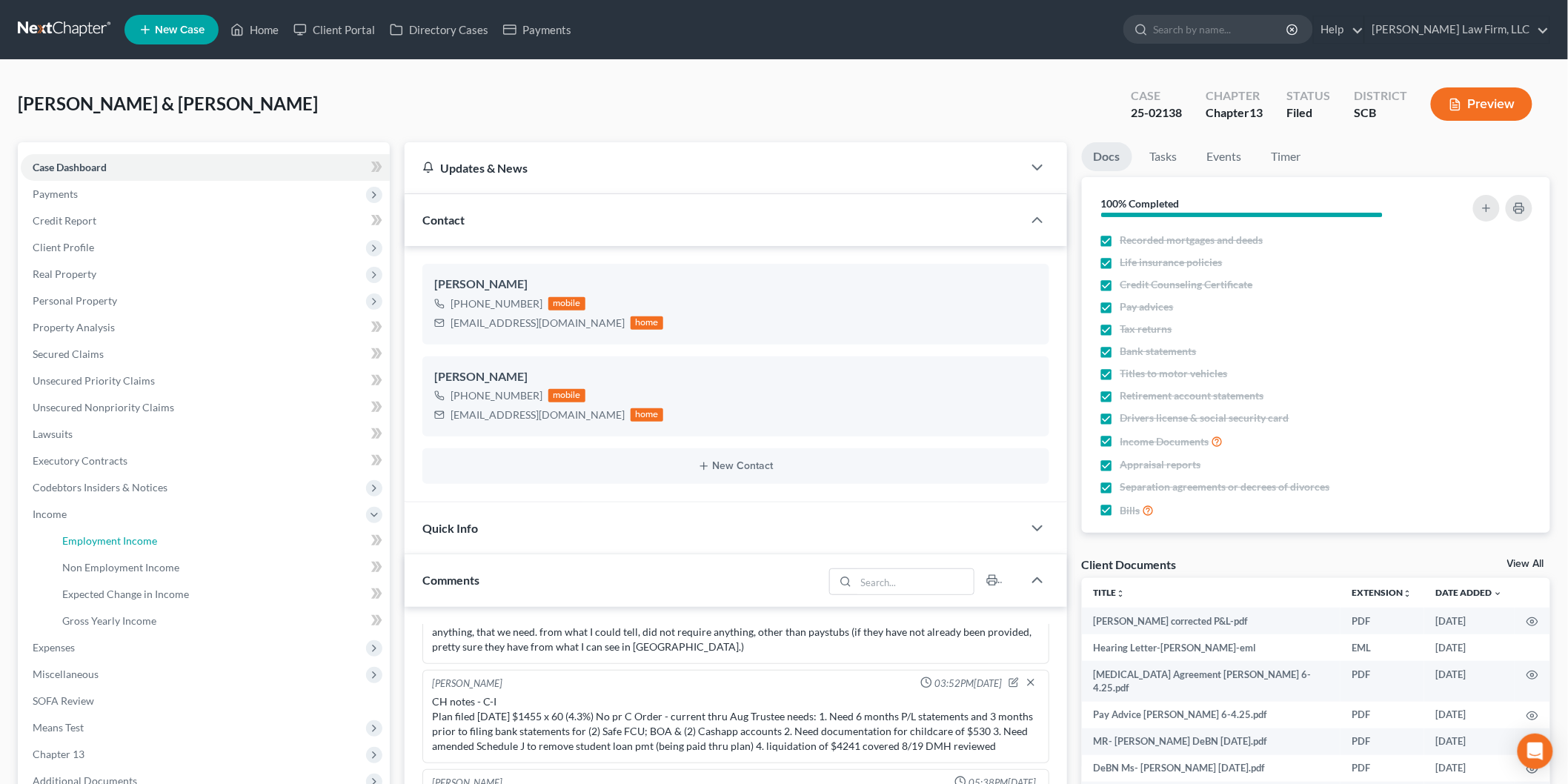
click at [161, 543] on link "Employment Income" at bounding box center [220, 540] width 339 height 27
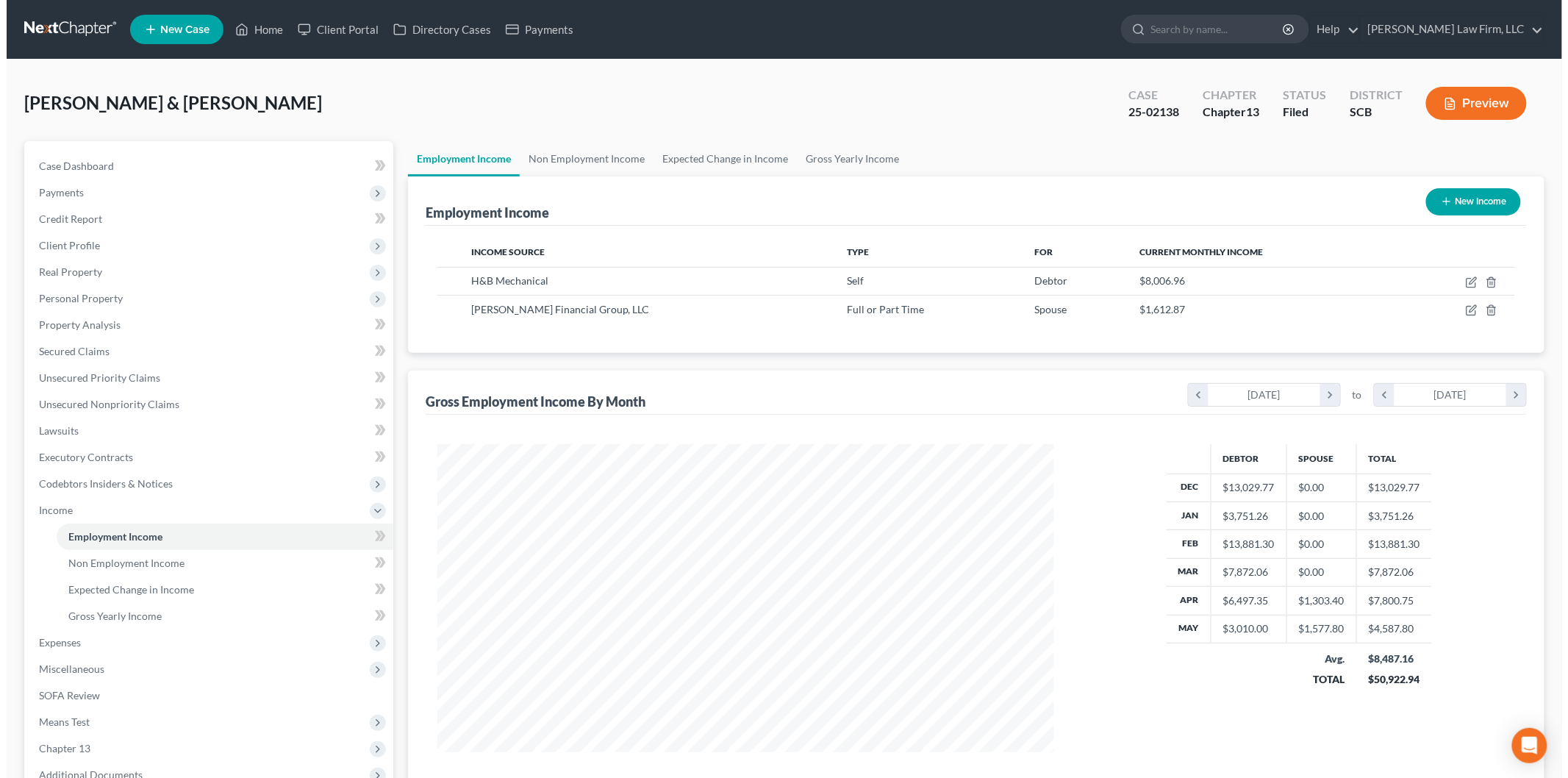
scroll to position [307, 645]
click at [1460, 276] on icon "button" at bounding box center [1465, 282] width 12 height 12
select select "1"
select select "42"
select select "0"
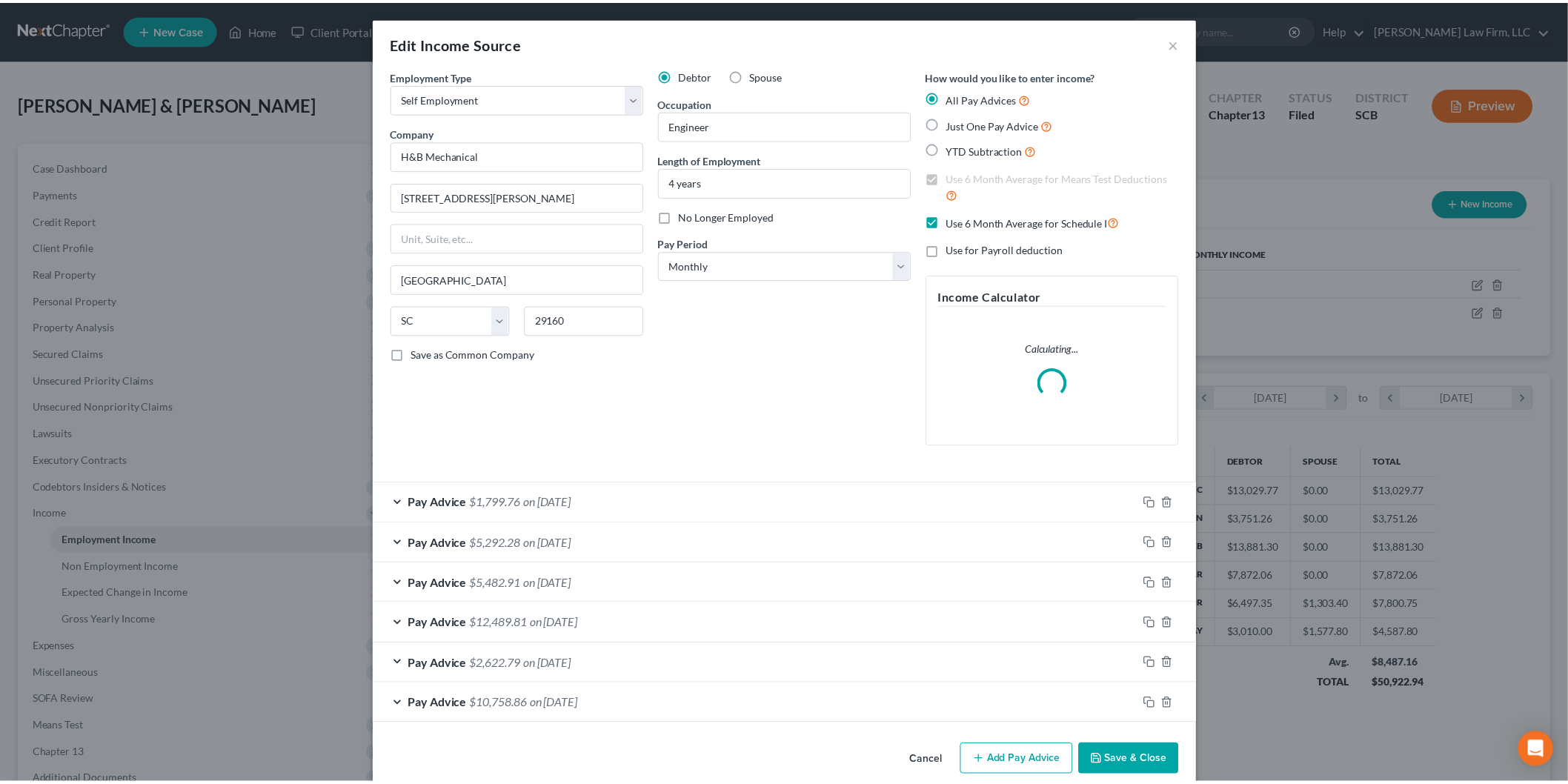
scroll to position [313, 657]
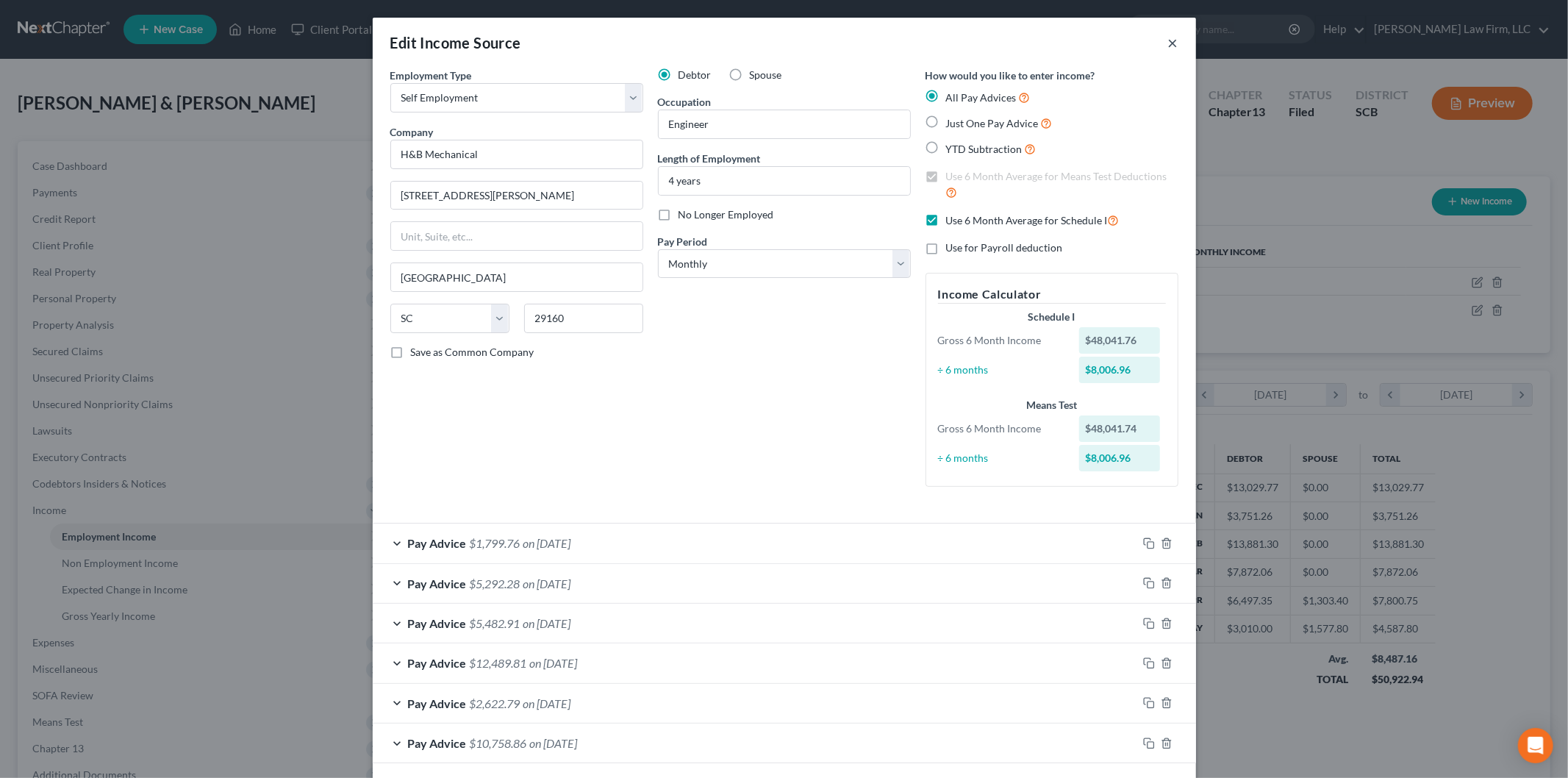
click at [1168, 34] on button "×" at bounding box center [1173, 43] width 10 height 18
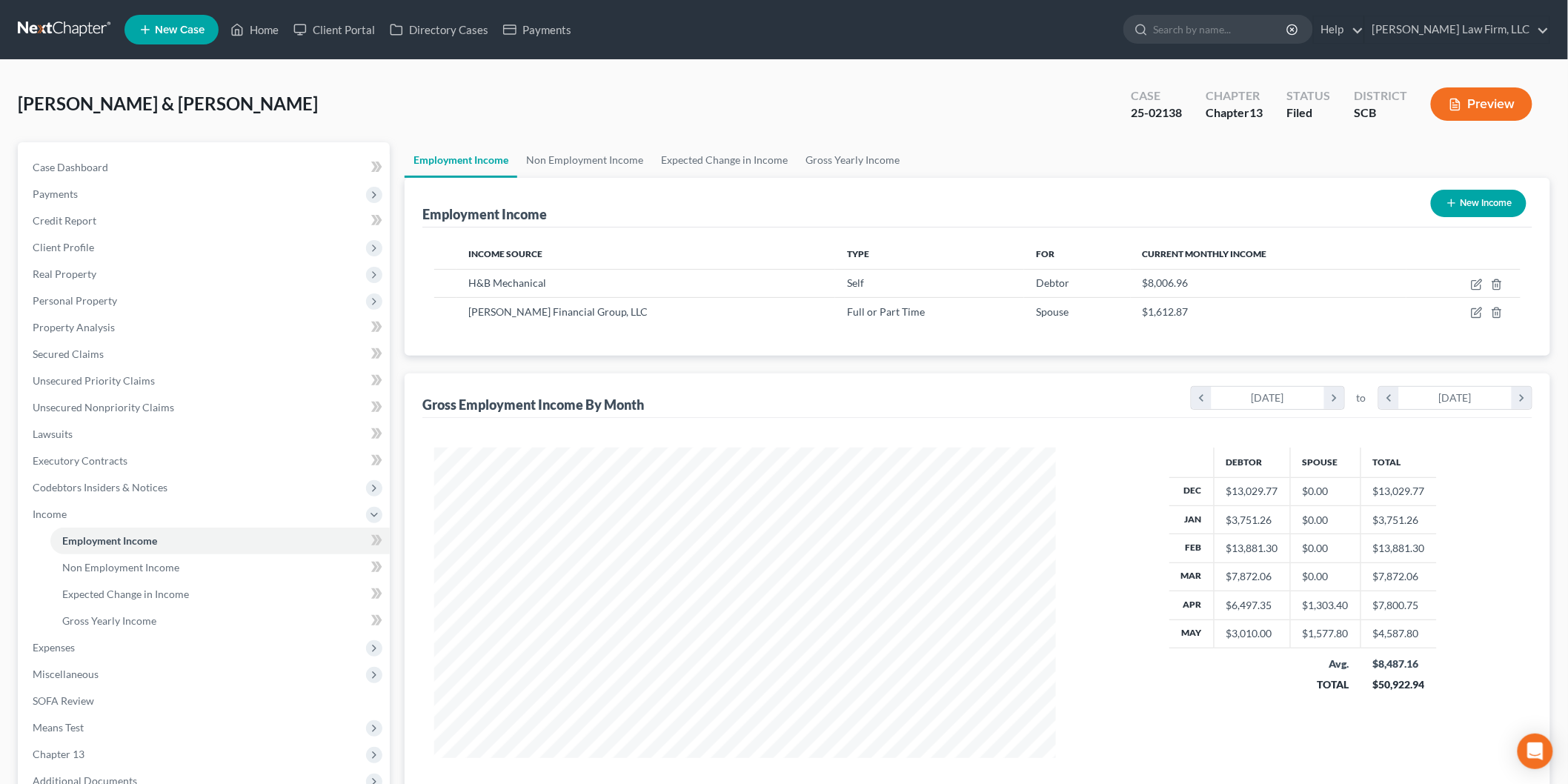
scroll to position [740379, 740389]
click at [698, 156] on link "Expected Change in Income" at bounding box center [724, 160] width 145 height 36
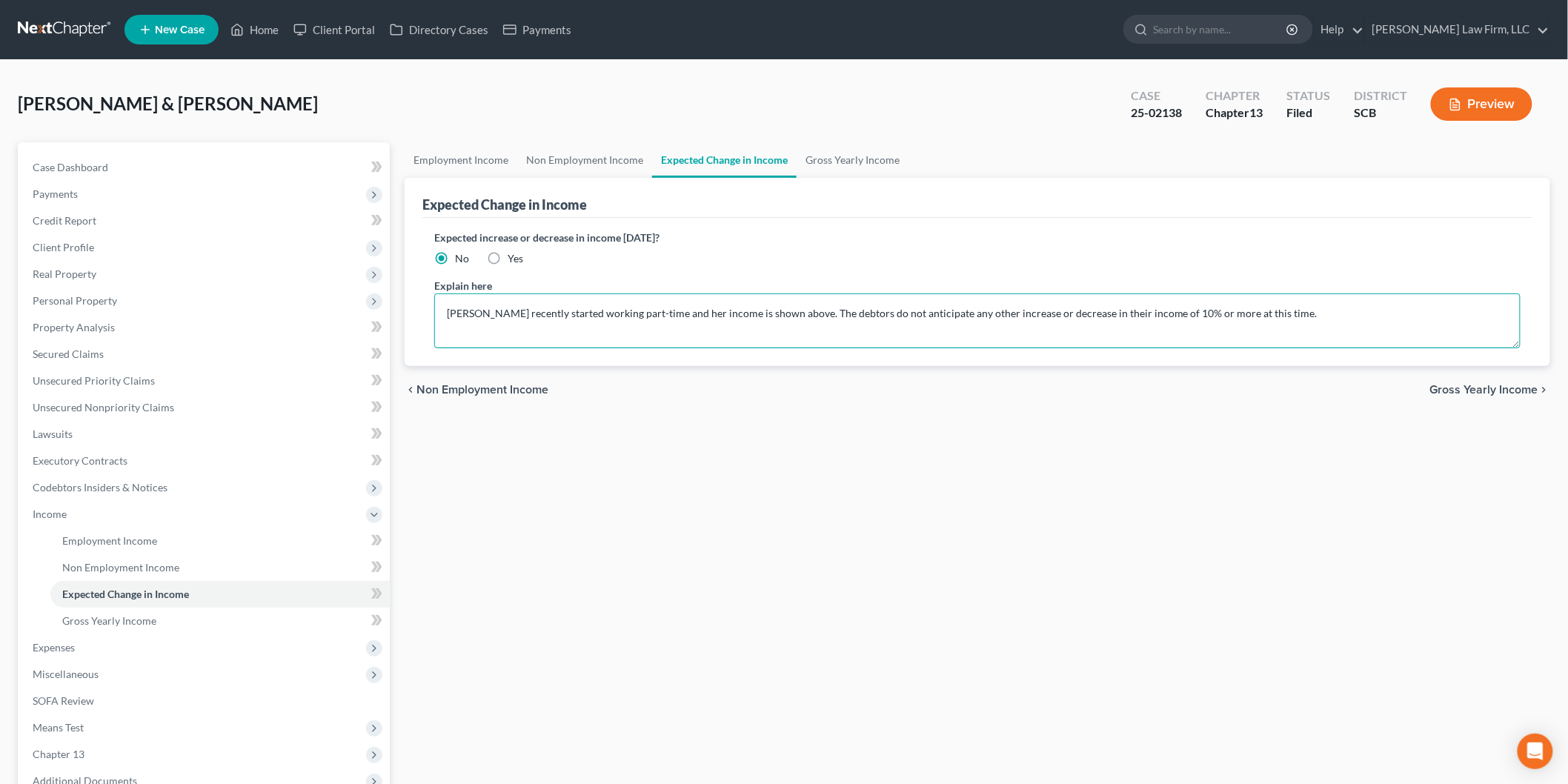
click at [449, 313] on textarea "[PERSON_NAME] recently started working part-time and her income is shown above.…" at bounding box center [977, 321] width 1087 height 55
type textarea "The debtors' amended income corrects the H&B Mechanical profit and loss net inc…"
click at [913, 531] on div "Employment Income Non Employment Income Expected Change in Income Gross Yearly …" at bounding box center [977, 530] width 1160 height 776
click at [111, 164] on link "Case Dashboard" at bounding box center [205, 168] width 369 height 27
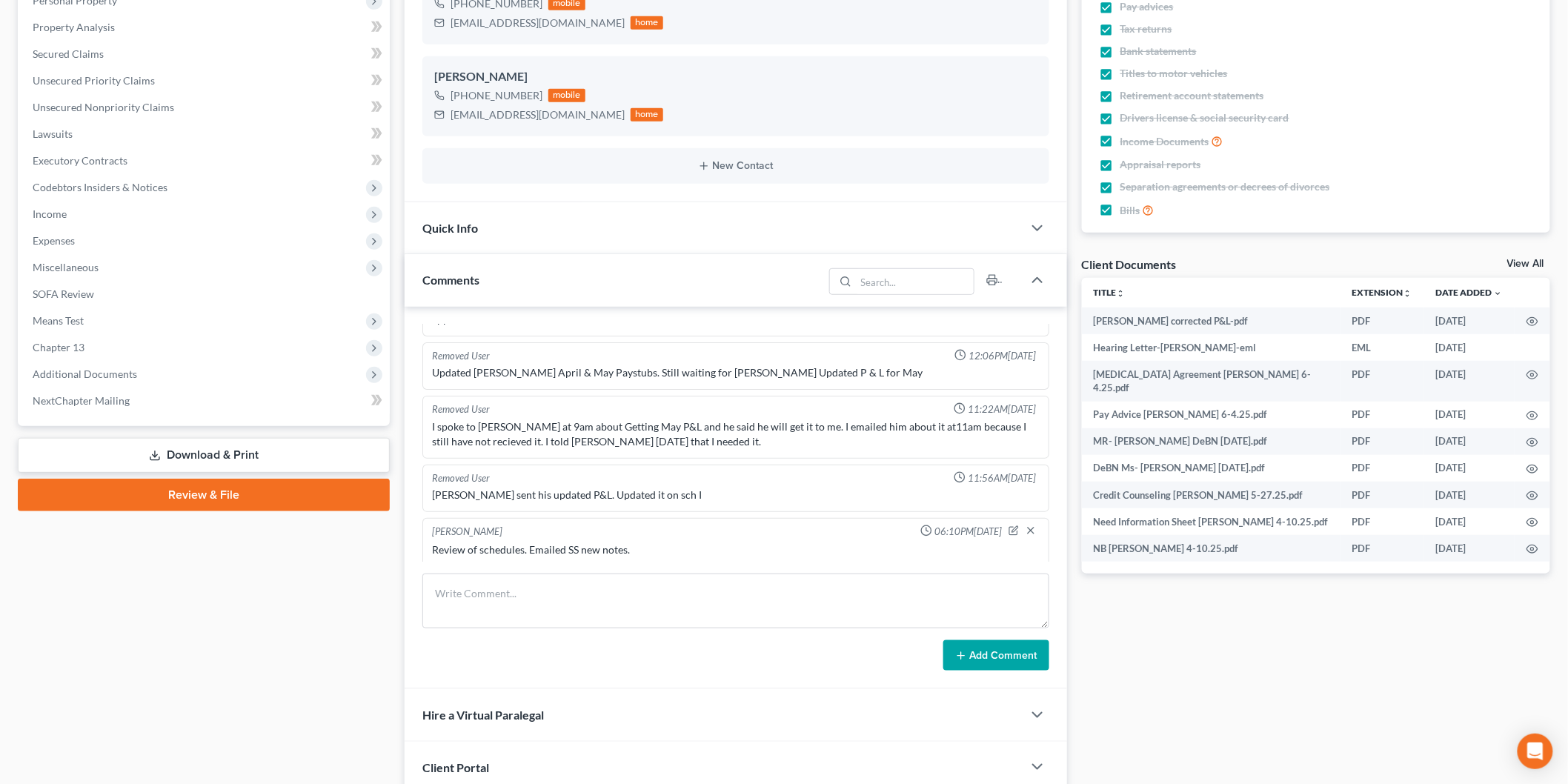
scroll to position [411, 0]
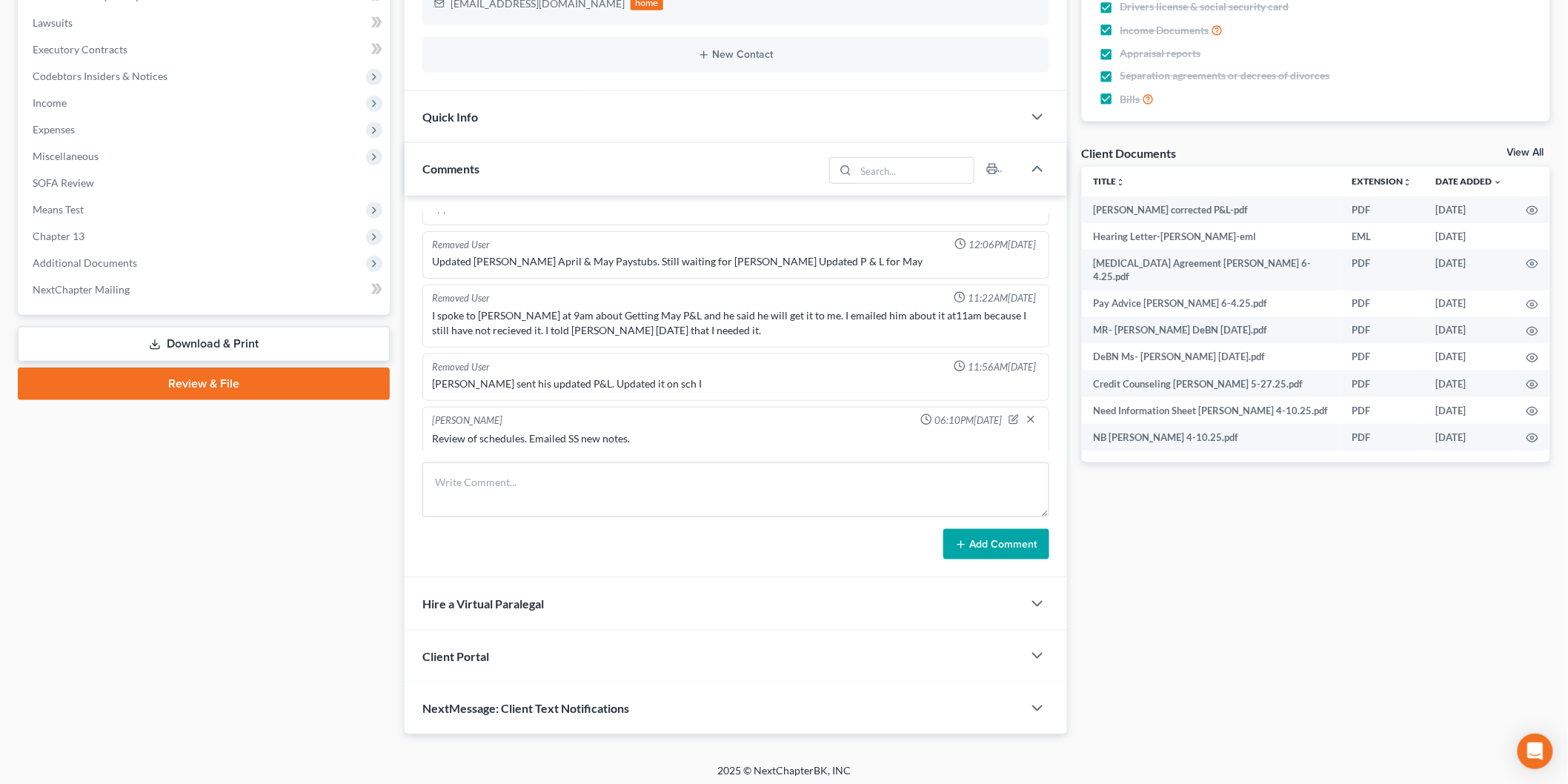
click at [269, 342] on link "Download & Print" at bounding box center [204, 344] width 372 height 35
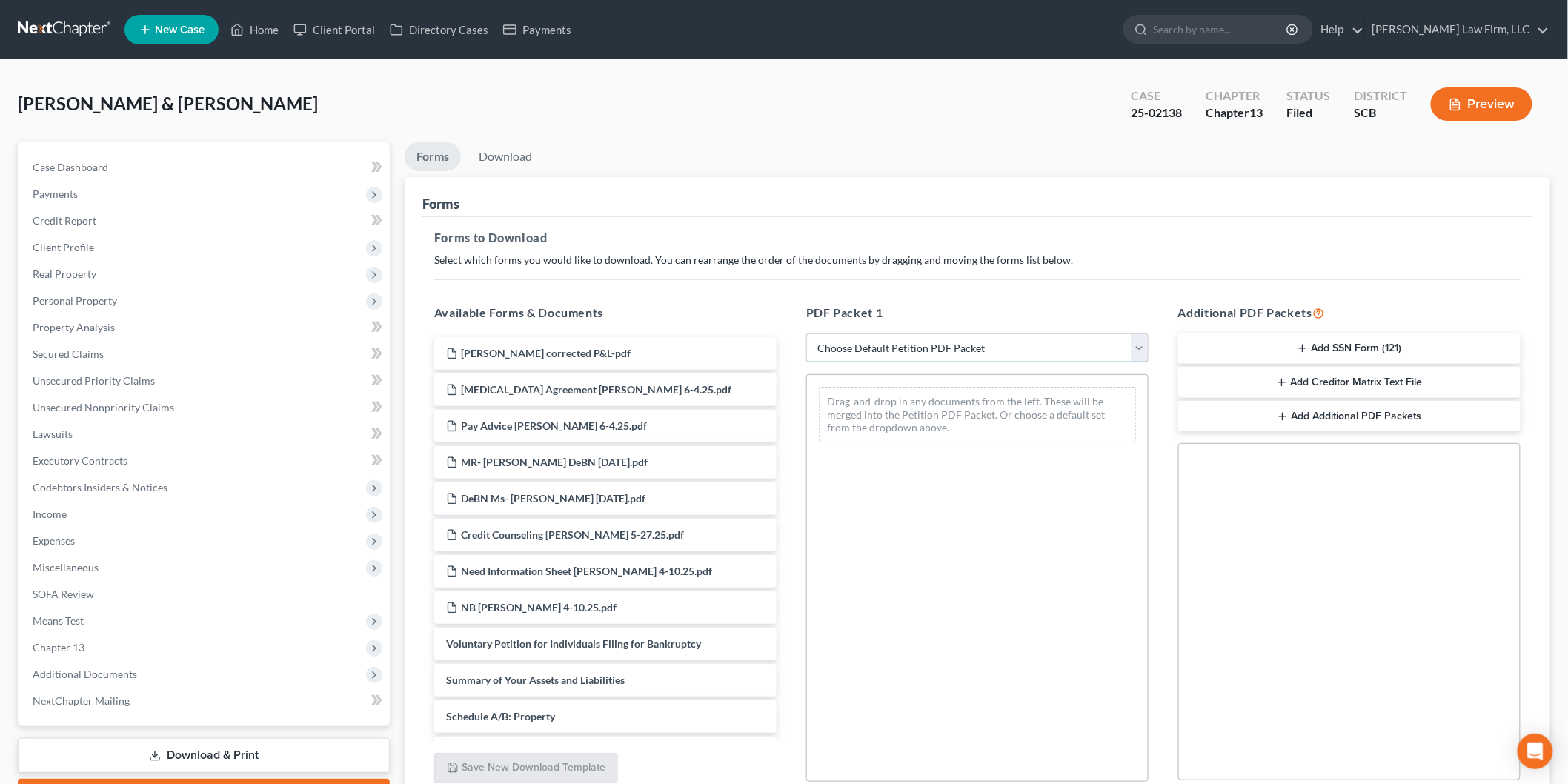
click at [883, 342] on select "Choose Default Petition PDF Packet Complete Bankruptcy Petition (all forms and …" at bounding box center [977, 348] width 342 height 30
select select "2"
click at [806, 333] on select "Choose Default Petition PDF Packet Complete Bankruptcy Petition (all forms and …" at bounding box center [977, 348] width 342 height 30
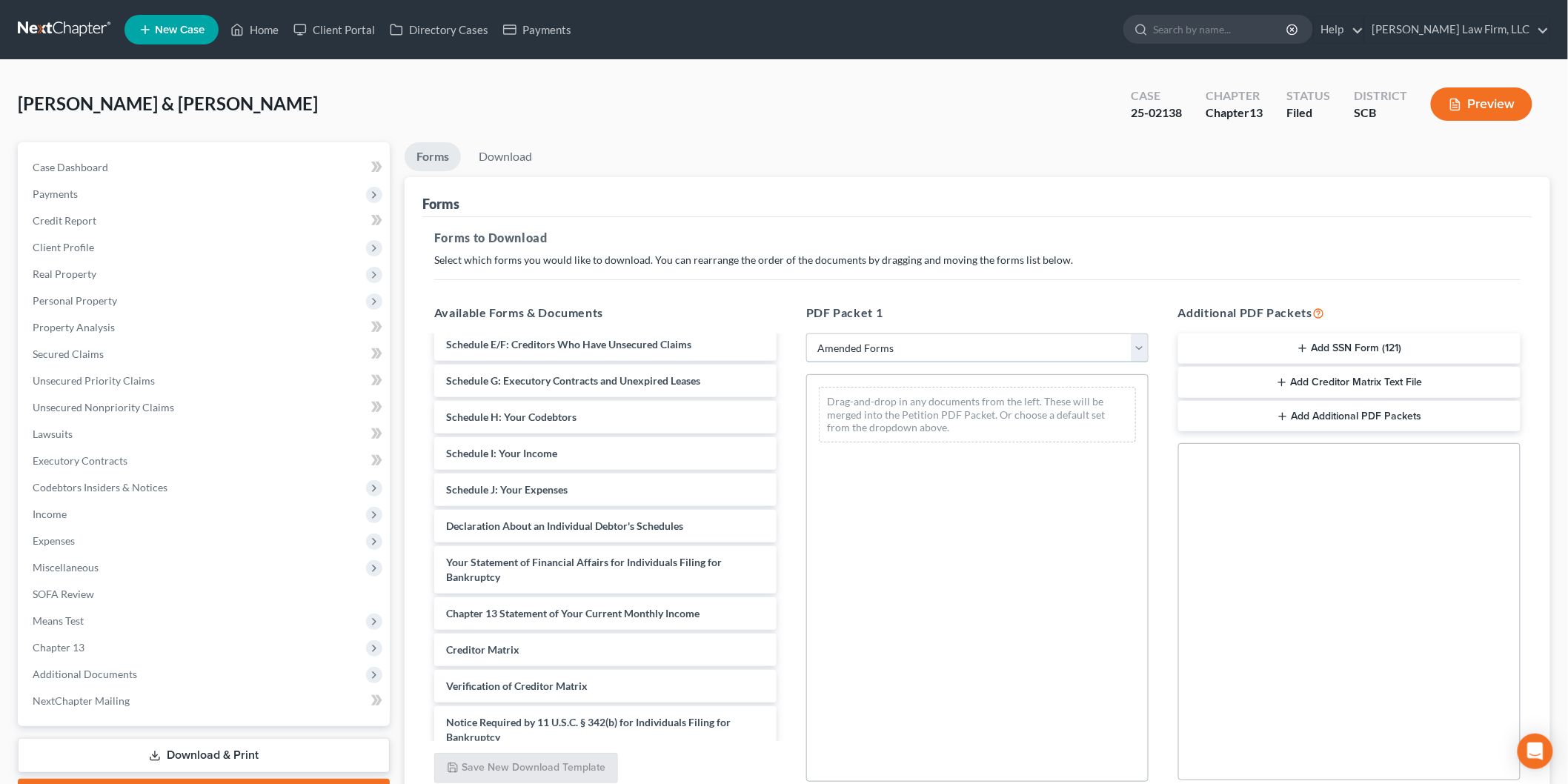
scroll to position [242, 0]
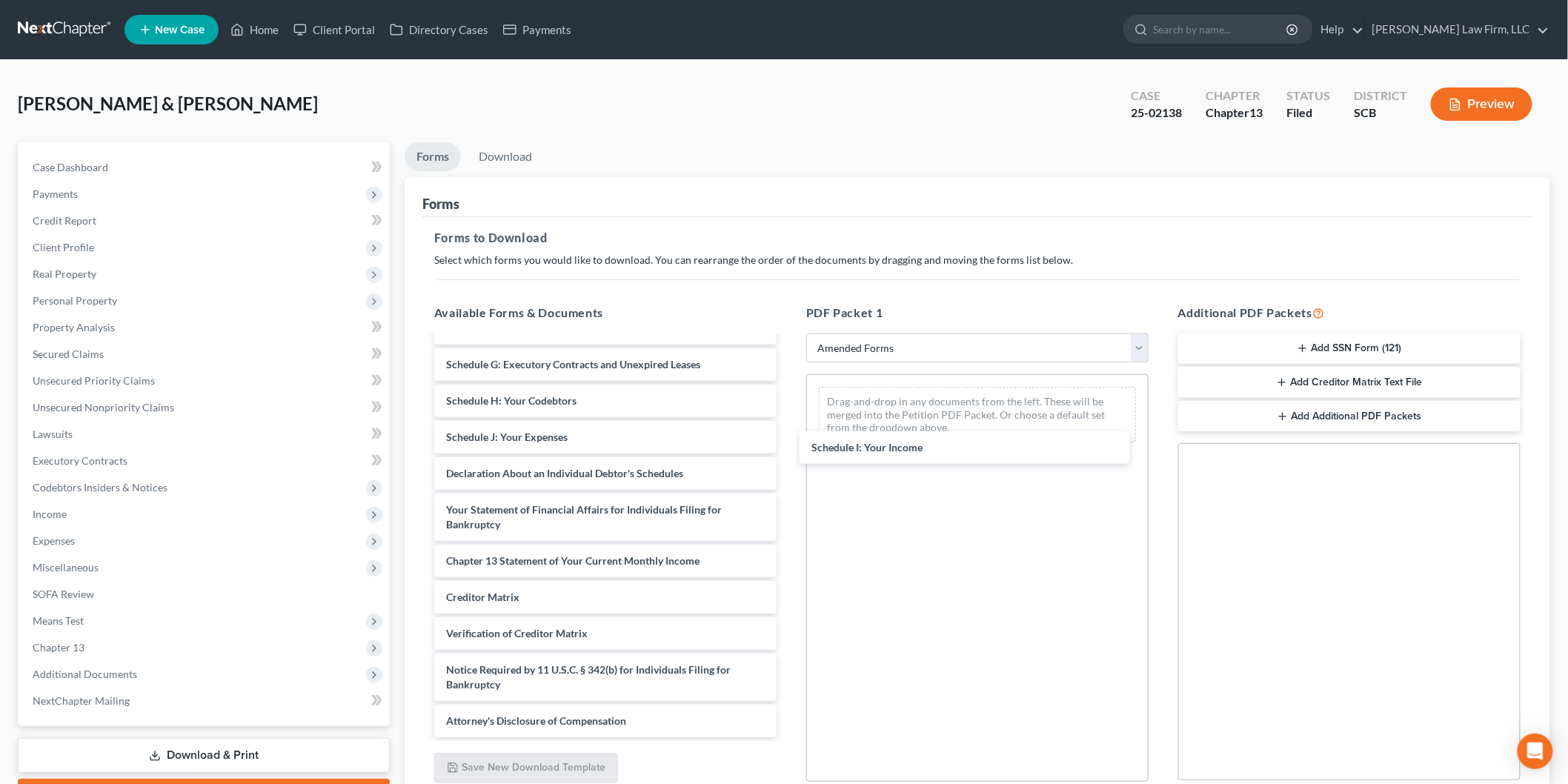
drag, startPoint x: 534, startPoint y: 383, endPoint x: 857, endPoint y: 440, distance: 328.0
click at [789, 426] on div "Schedule I: Your Income Voluntary Petition for Individuals Filing for Bankruptc…" at bounding box center [605, 434] width 366 height 607
click at [789, 457] on div "Voluntary Petition for Individuals Filing for Bankruptcy Summary of Your Assets…" at bounding box center [605, 434] width 366 height 607
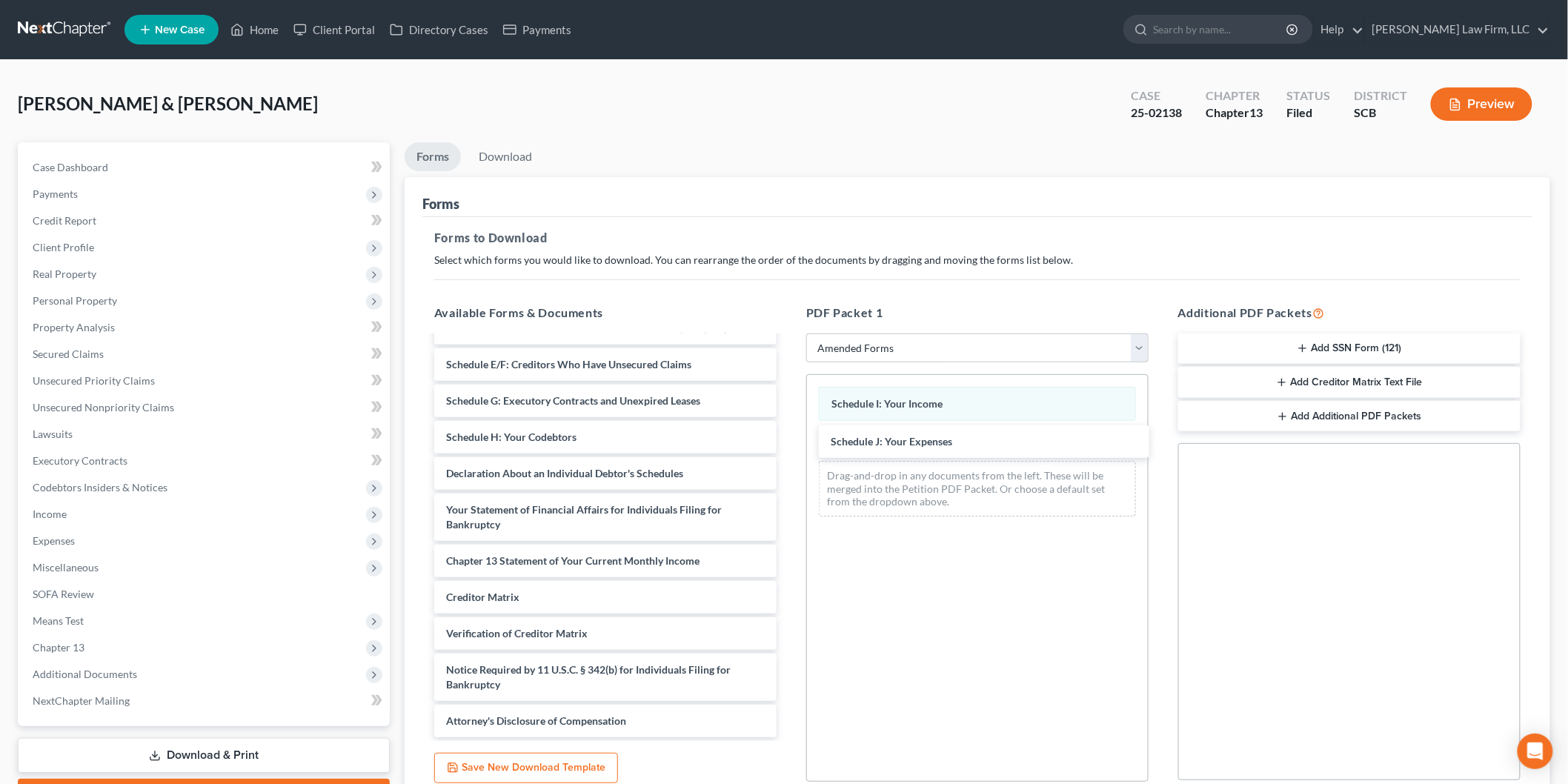
scroll to position [170, 0]
click at [789, 516] on div "Voluntary Petition for Individuals Filing for Bankruptcy Summary of Your Assets…" at bounding box center [605, 451] width 366 height 570
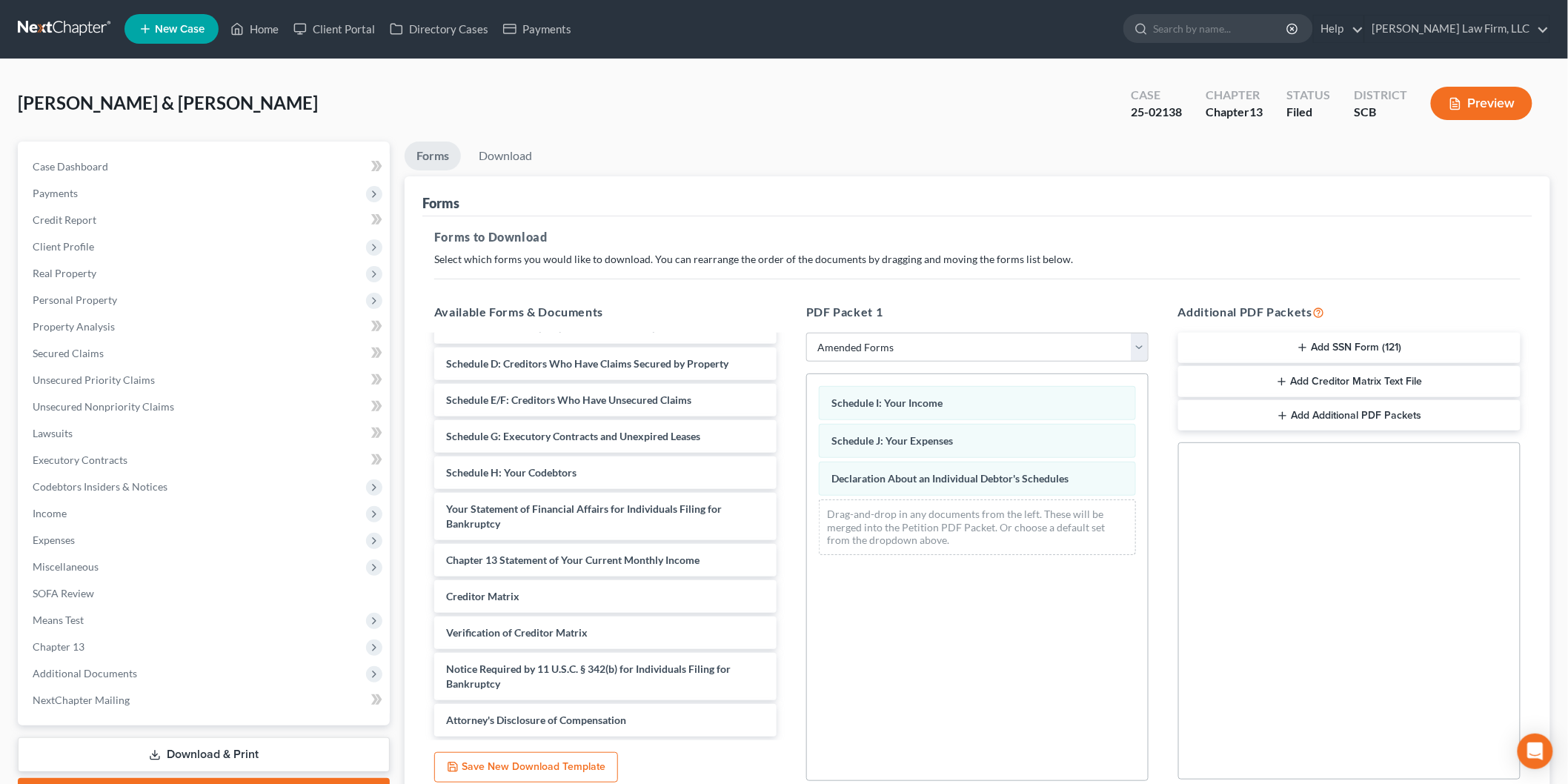
scroll to position [131, 0]
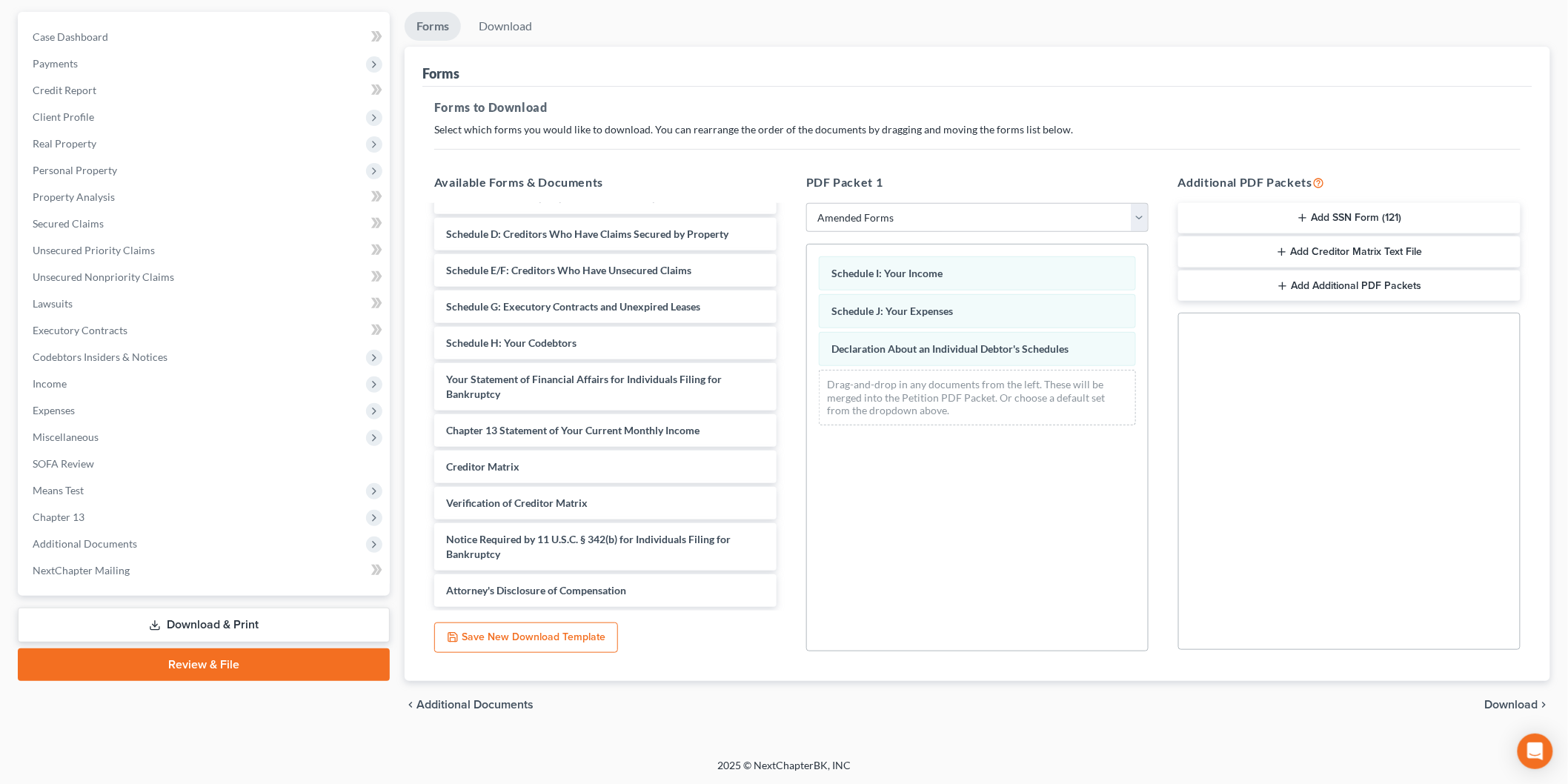
click at [1505, 699] on span "Download" at bounding box center [1512, 705] width 53 height 12
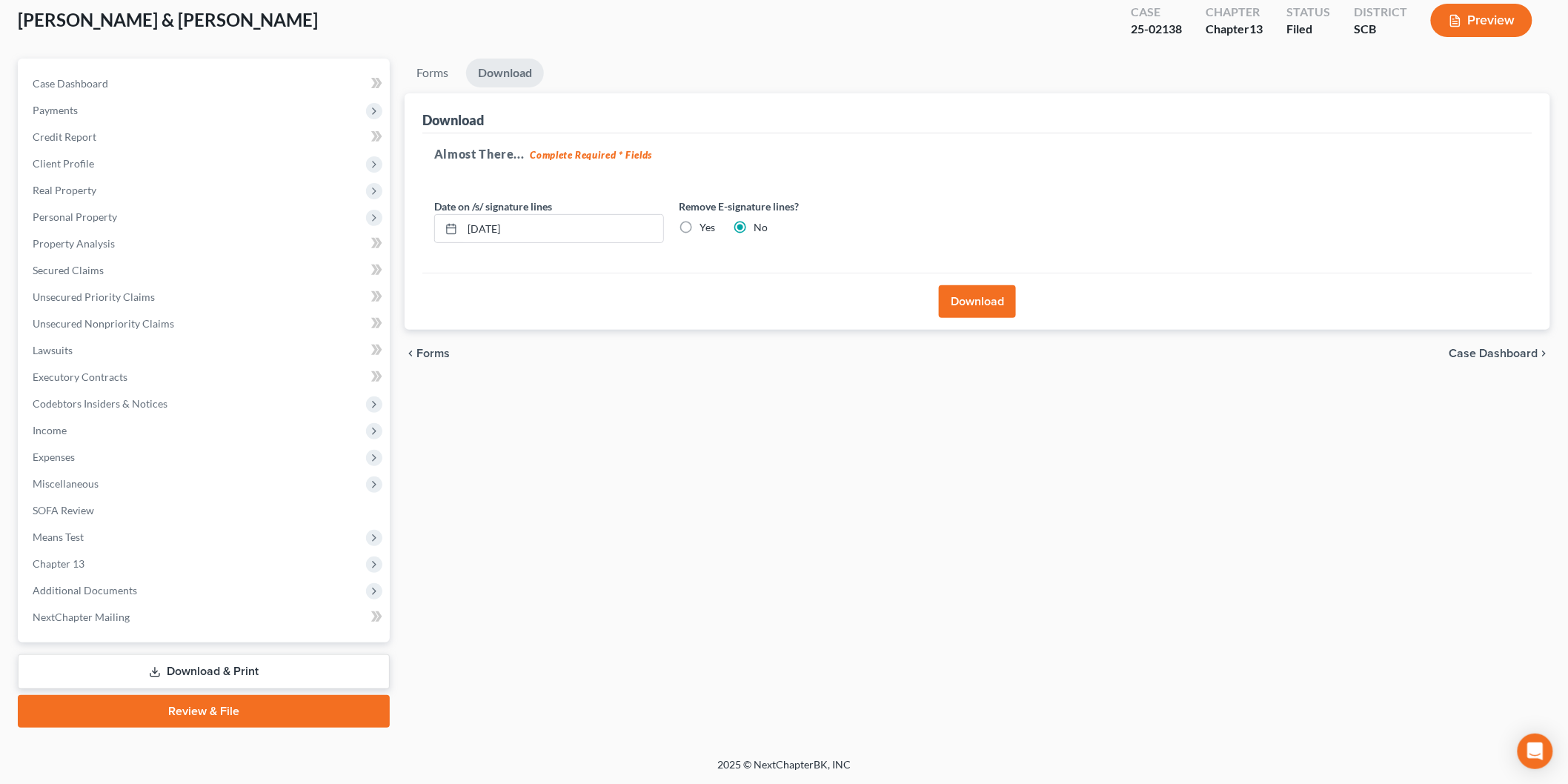
scroll to position [82, 0]
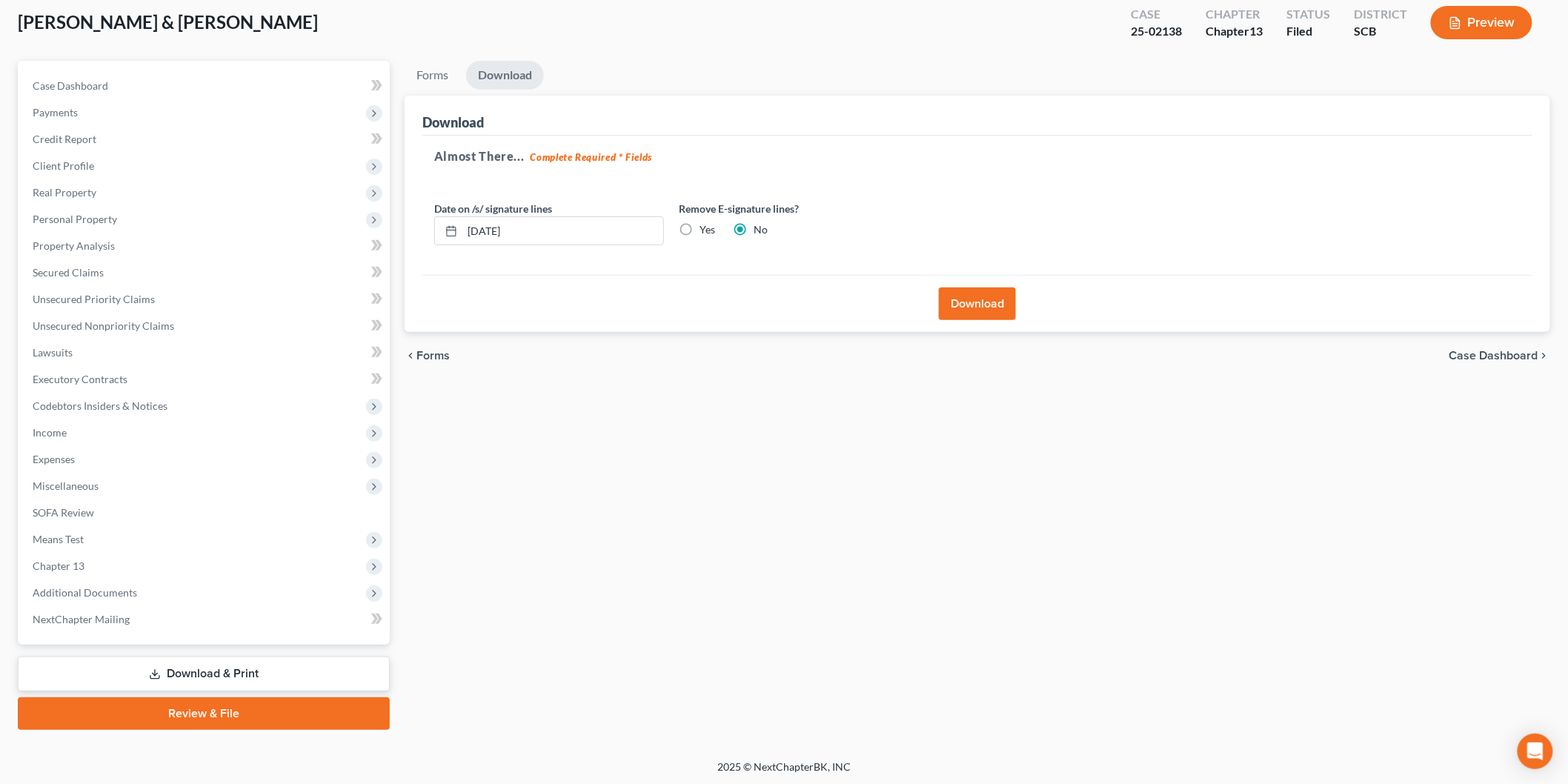
drag, startPoint x: 688, startPoint y: 226, endPoint x: 625, endPoint y: 224, distance: 63.0
click at [700, 226] on label "Yes" at bounding box center [707, 229] width 16 height 15
click at [706, 226] on input "Yes" at bounding box center [710, 226] width 10 height 10
radio input "true"
radio input "false"
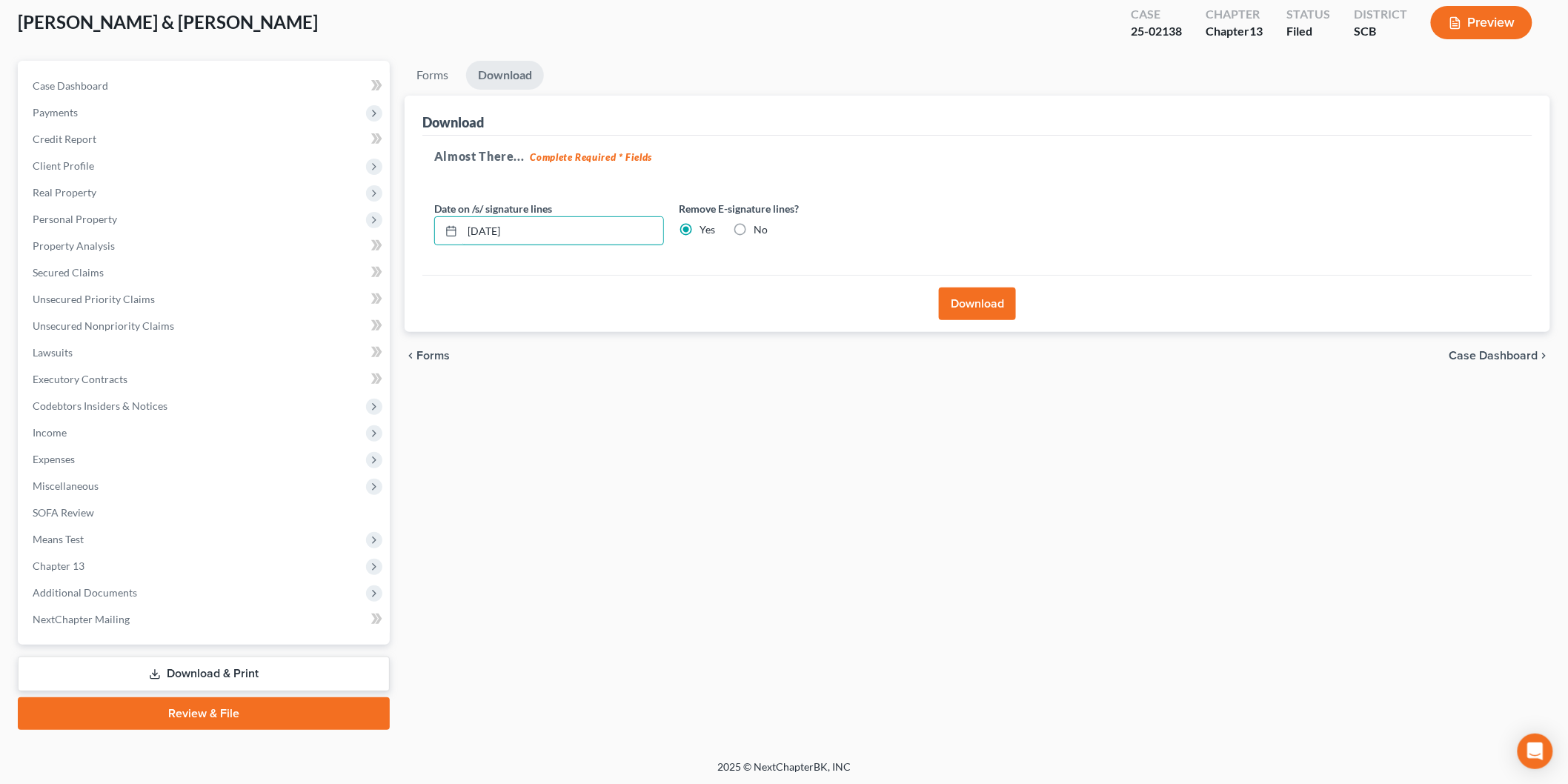
drag, startPoint x: 625, startPoint y: 224, endPoint x: 394, endPoint y: 207, distance: 231.6
click at [416, 209] on div "Download Almost There... Complete Required * Fields Date on /s/ signature lines…" at bounding box center [977, 214] width 1145 height 237
click at [990, 311] on button "Download" at bounding box center [977, 304] width 77 height 33
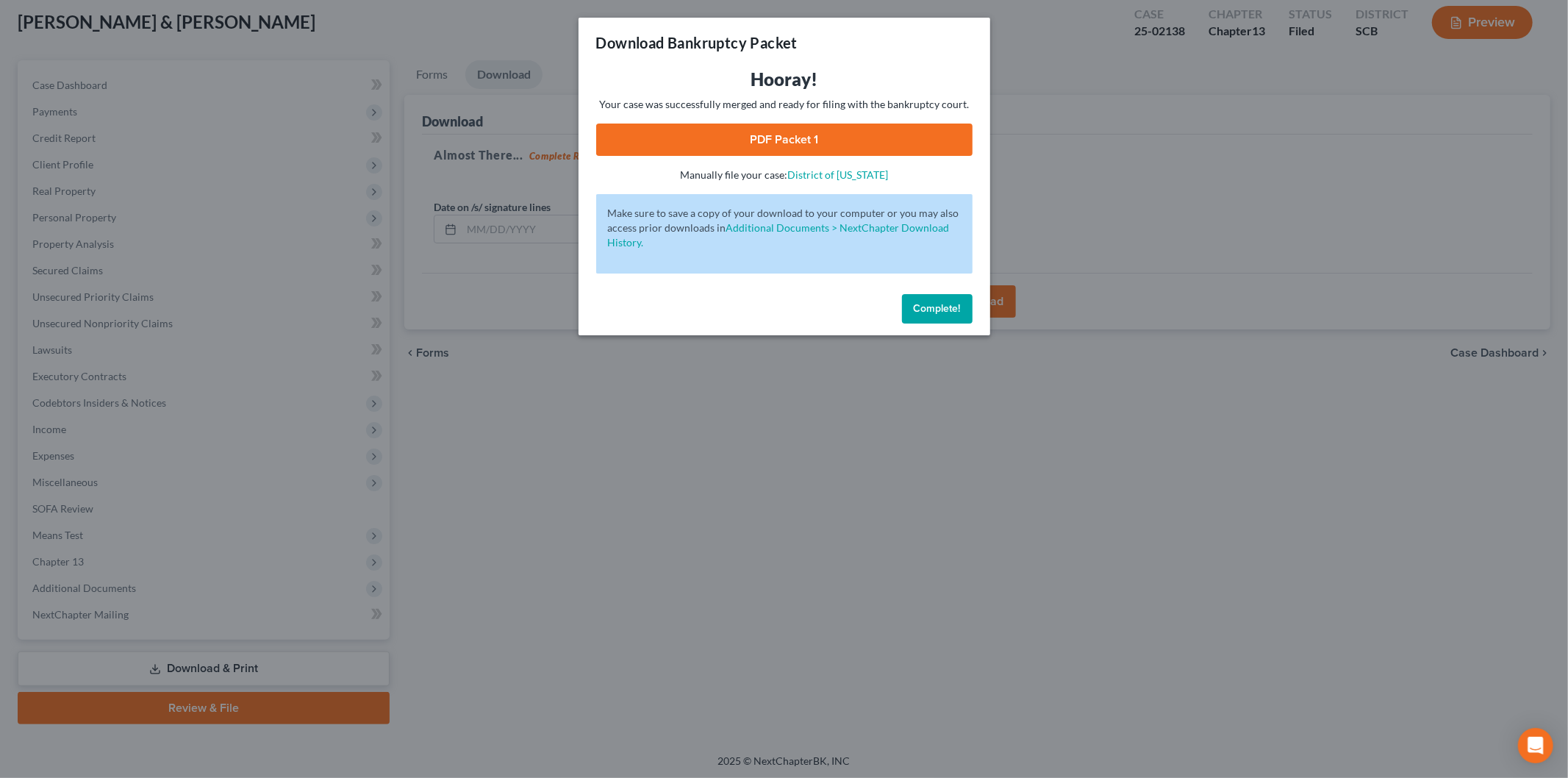
click at [737, 140] on link "PDF Packet 1" at bounding box center [784, 140] width 377 height 32
click at [959, 300] on button "Complete!" at bounding box center [937, 309] width 71 height 29
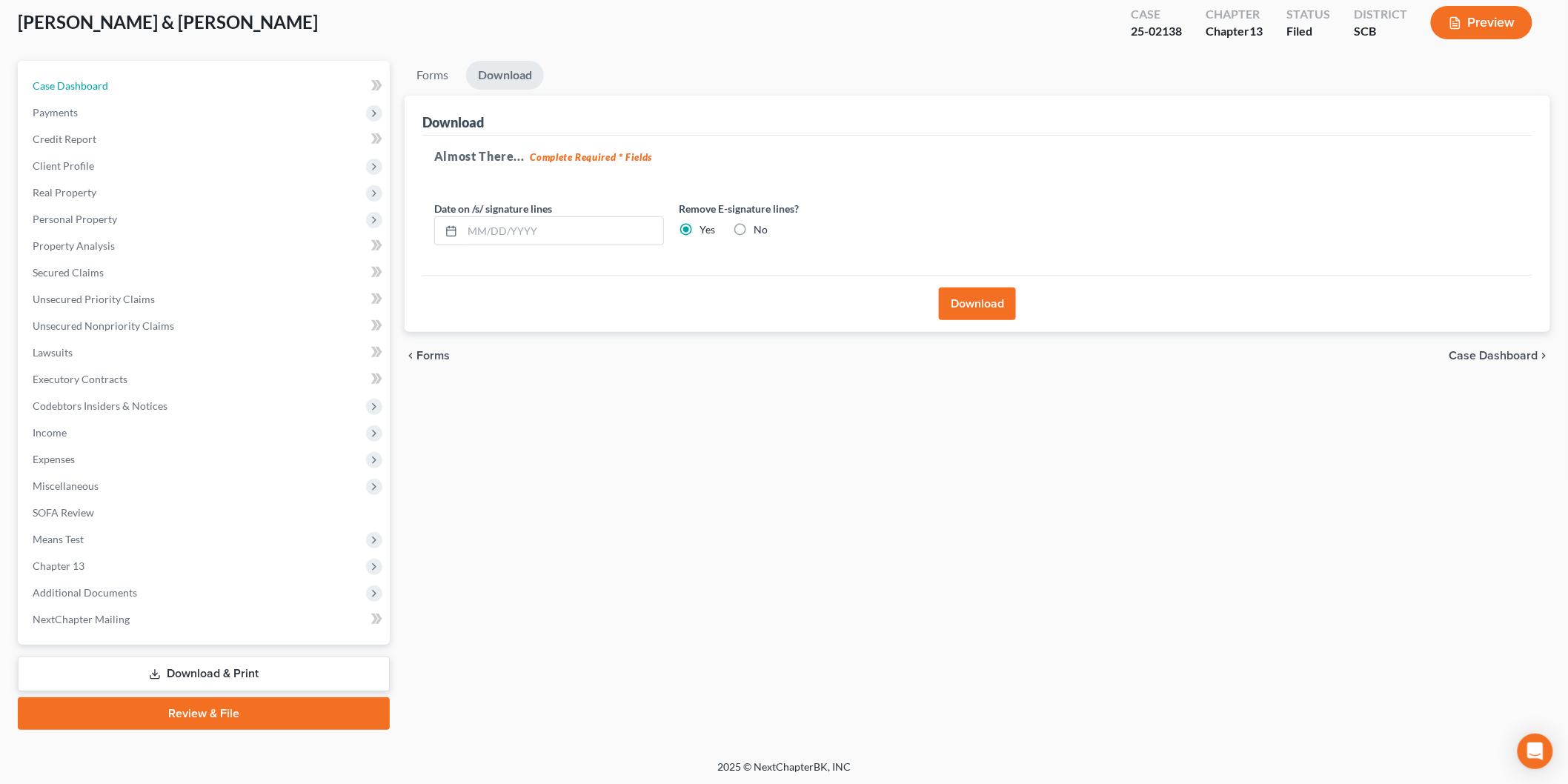
click at [84, 75] on link "Case Dashboard" at bounding box center [205, 86] width 369 height 27
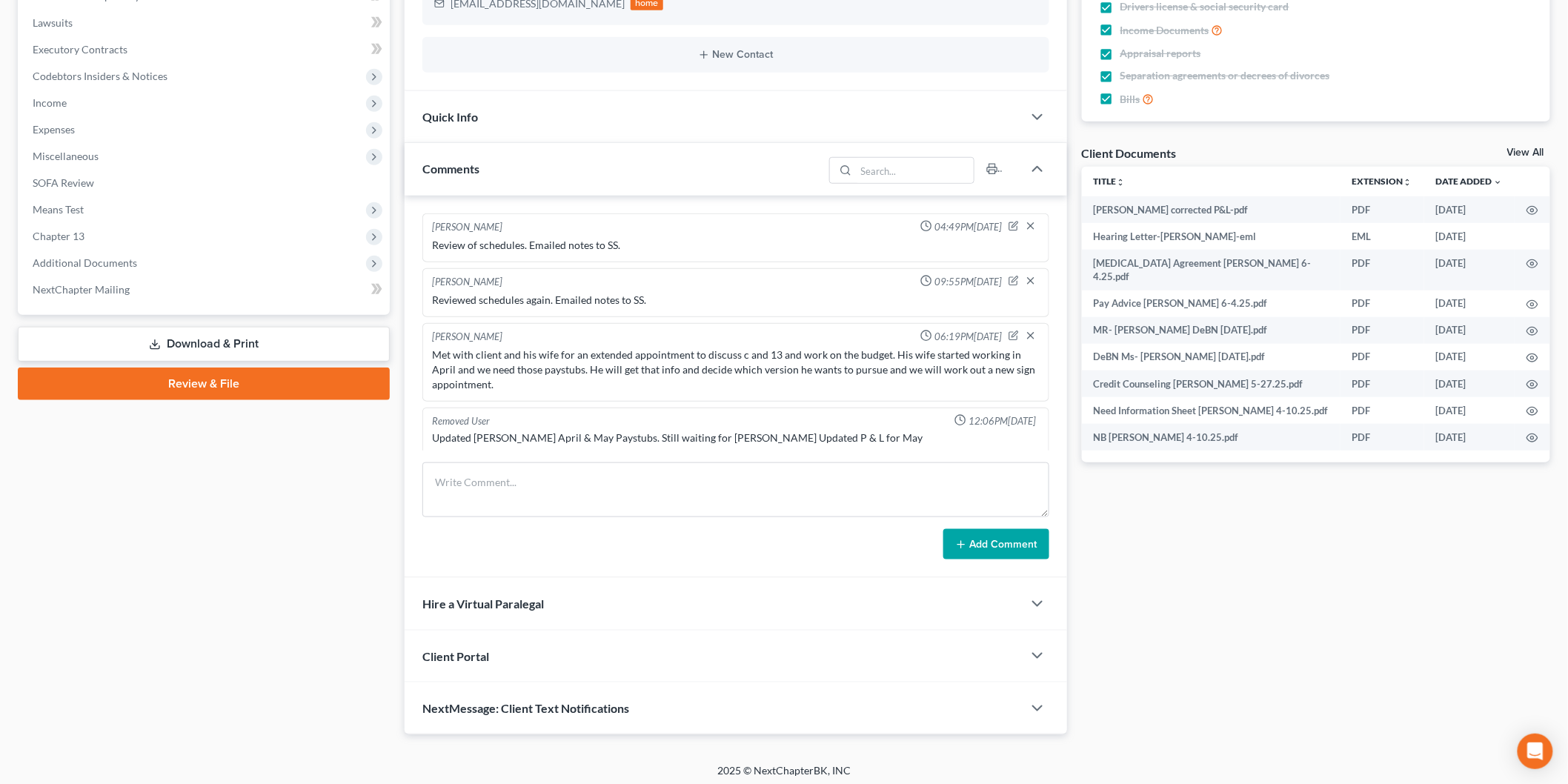
scroll to position [588, 0]
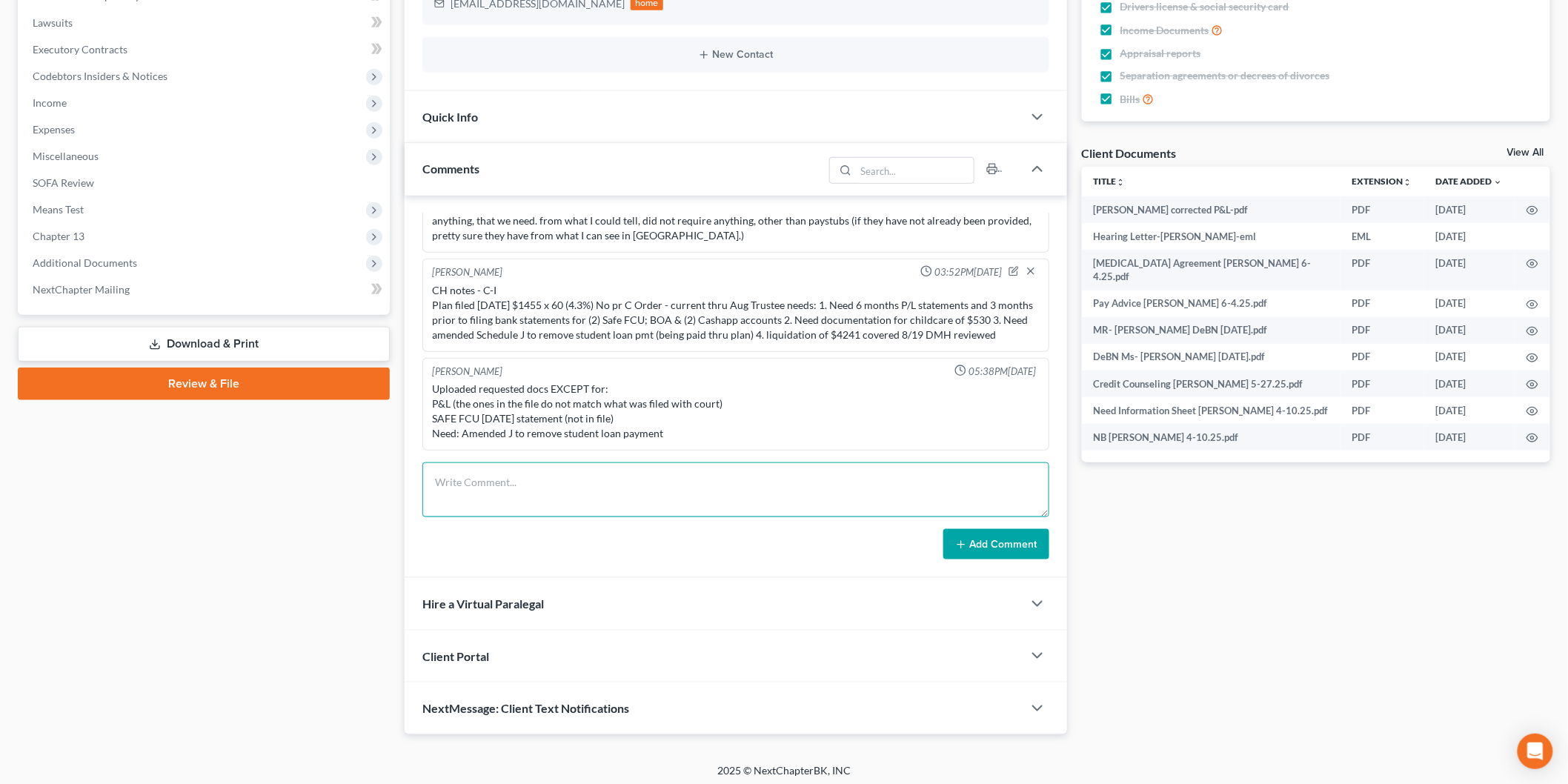
click at [663, 475] on textarea at bounding box center [736, 490] width 627 height 55
type textarea "Emailed an updated budget to clients for review."
click at [992, 548] on button "Add Comment" at bounding box center [996, 544] width 106 height 31
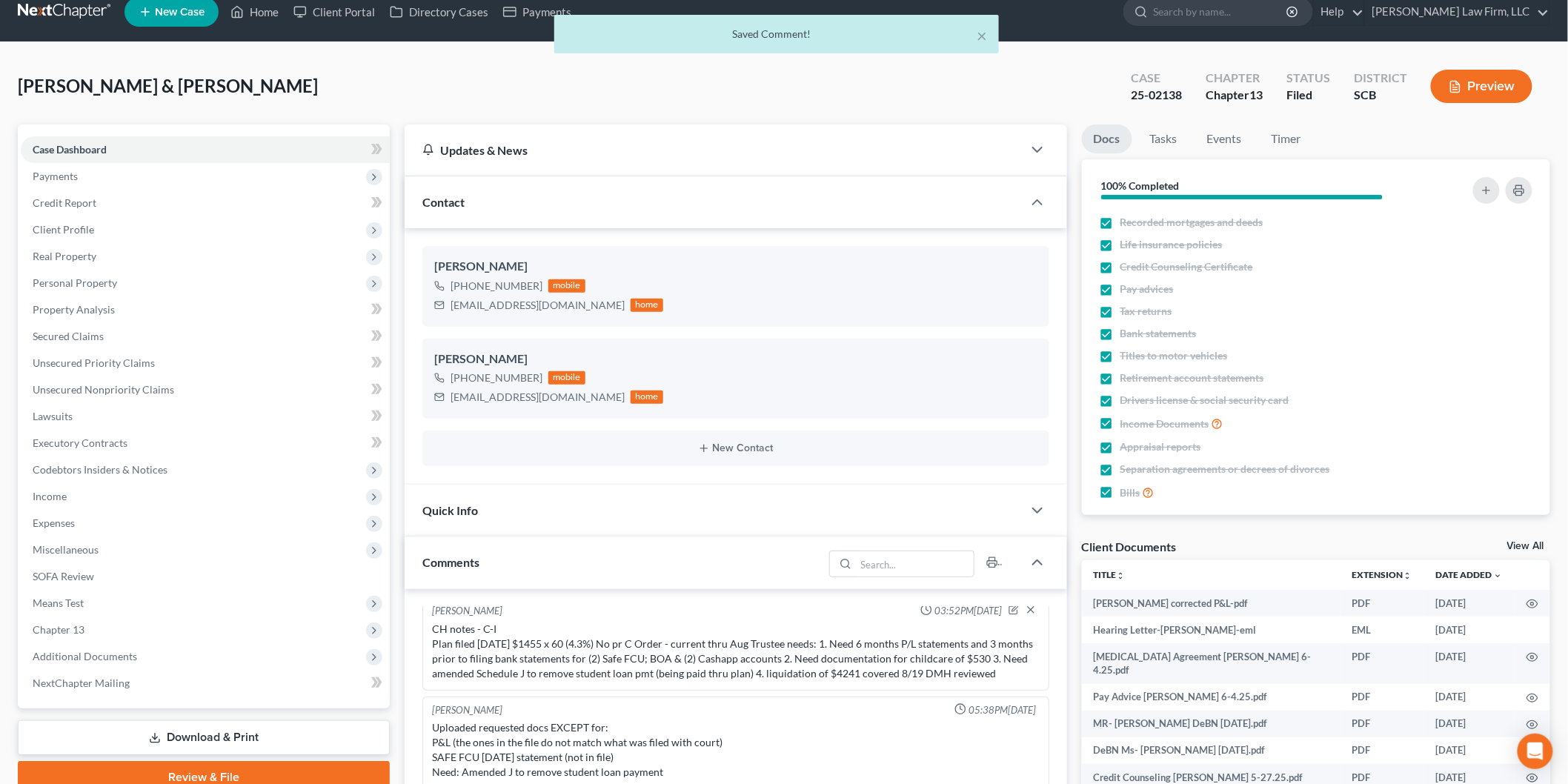
scroll to position [0, 0]
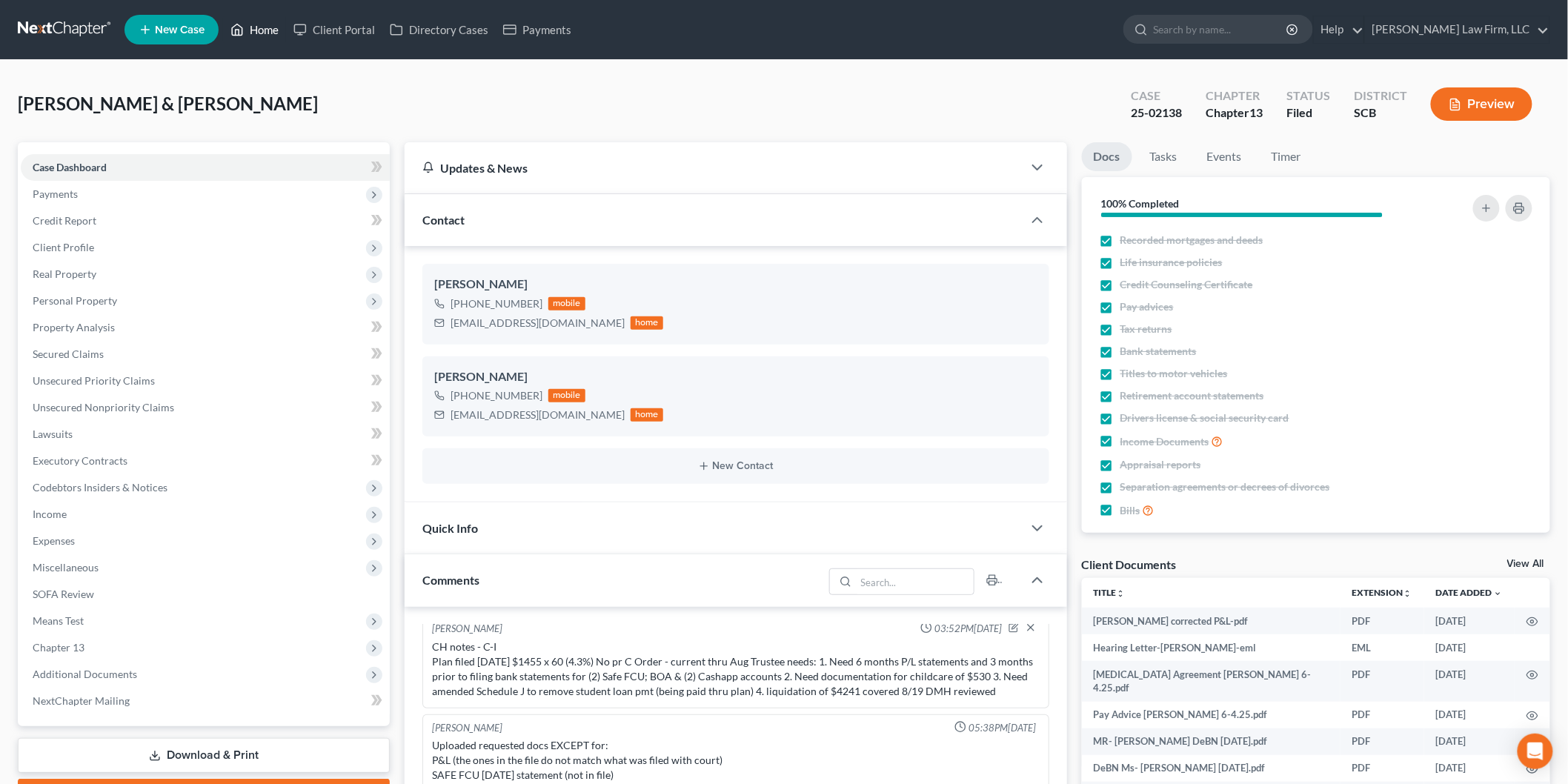
click at [254, 22] on link "Home" at bounding box center [254, 30] width 63 height 27
